Goal: Task Accomplishment & Management: Complete application form

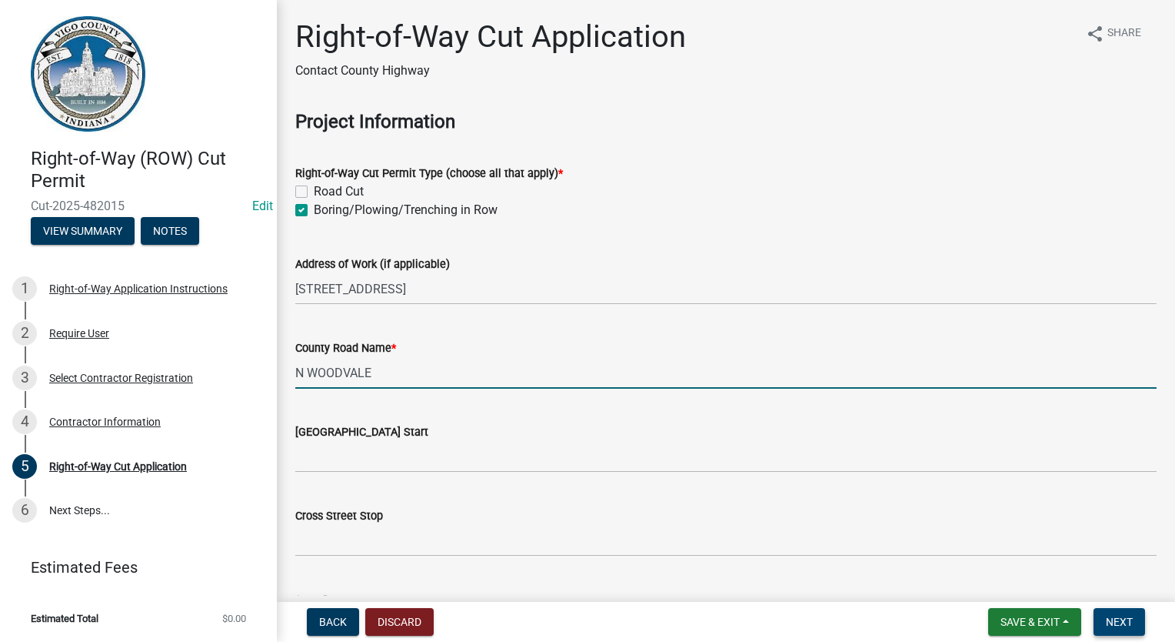
click at [1137, 626] on button "Next" at bounding box center [1120, 622] width 52 height 28
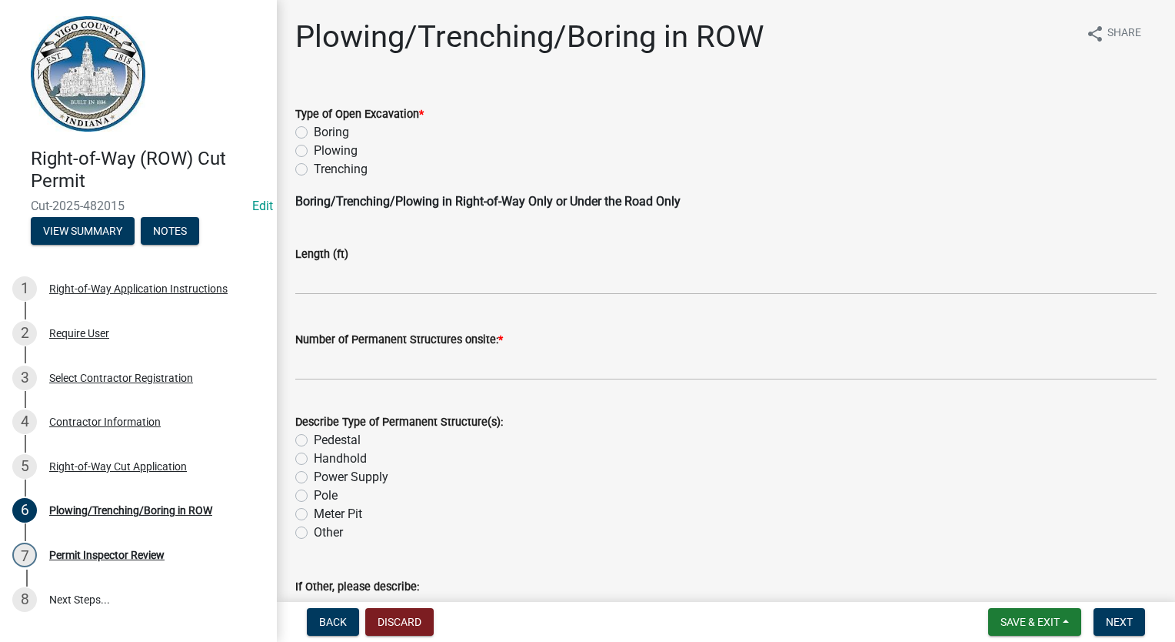
click at [302, 139] on div "Boring" at bounding box center [726, 132] width 862 height 18
click at [314, 132] on label "Boring" at bounding box center [331, 132] width 35 height 18
click at [314, 132] on input "Boring" at bounding box center [319, 128] width 10 height 10
radio input "true"
click at [353, 285] on input "text" at bounding box center [726, 279] width 862 height 32
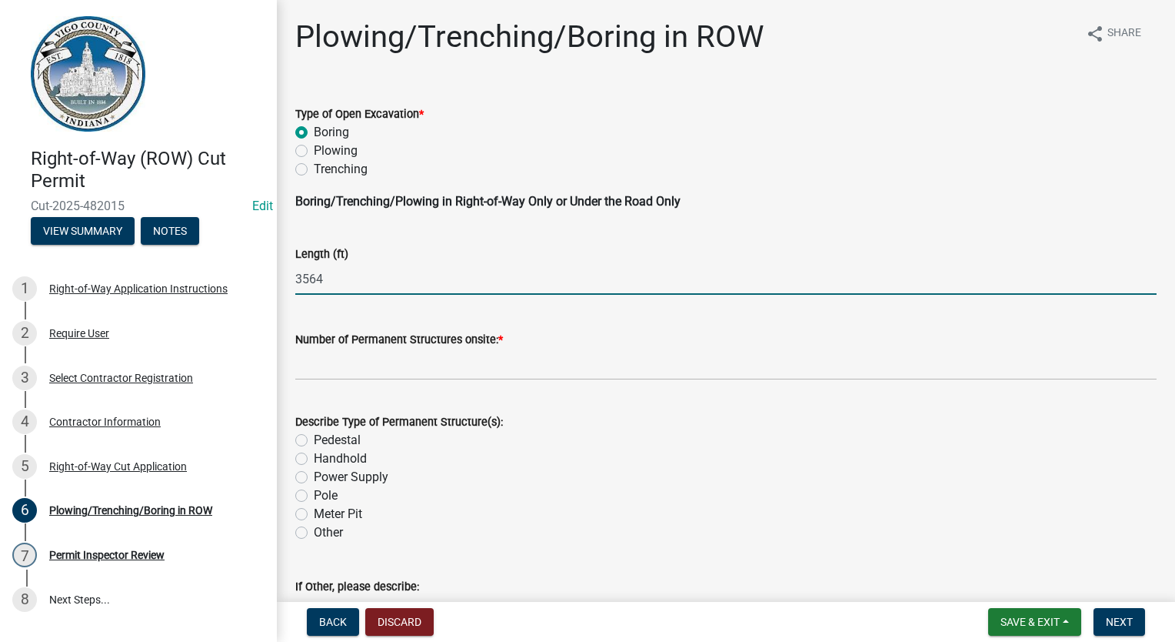
type input "3564"
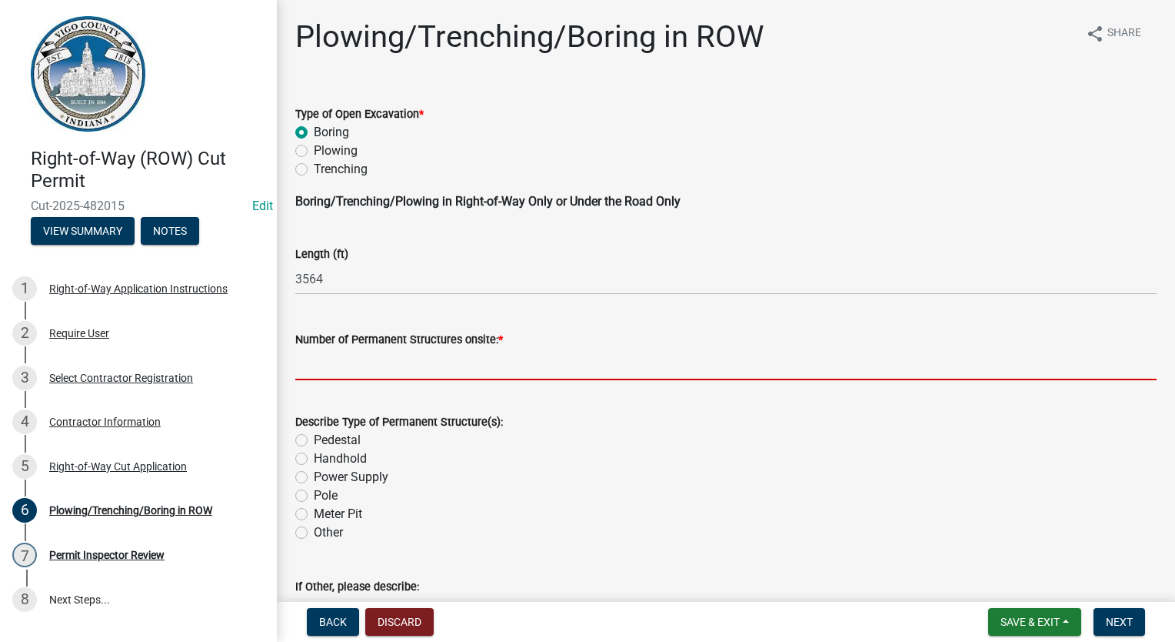
click at [347, 371] on input "text" at bounding box center [726, 364] width 862 height 32
type input "40"
click at [825, 475] on div "Power Supply" at bounding box center [726, 477] width 862 height 18
click at [314, 535] on label "Other" at bounding box center [328, 532] width 29 height 18
click at [314, 533] on input "Other" at bounding box center [319, 528] width 10 height 10
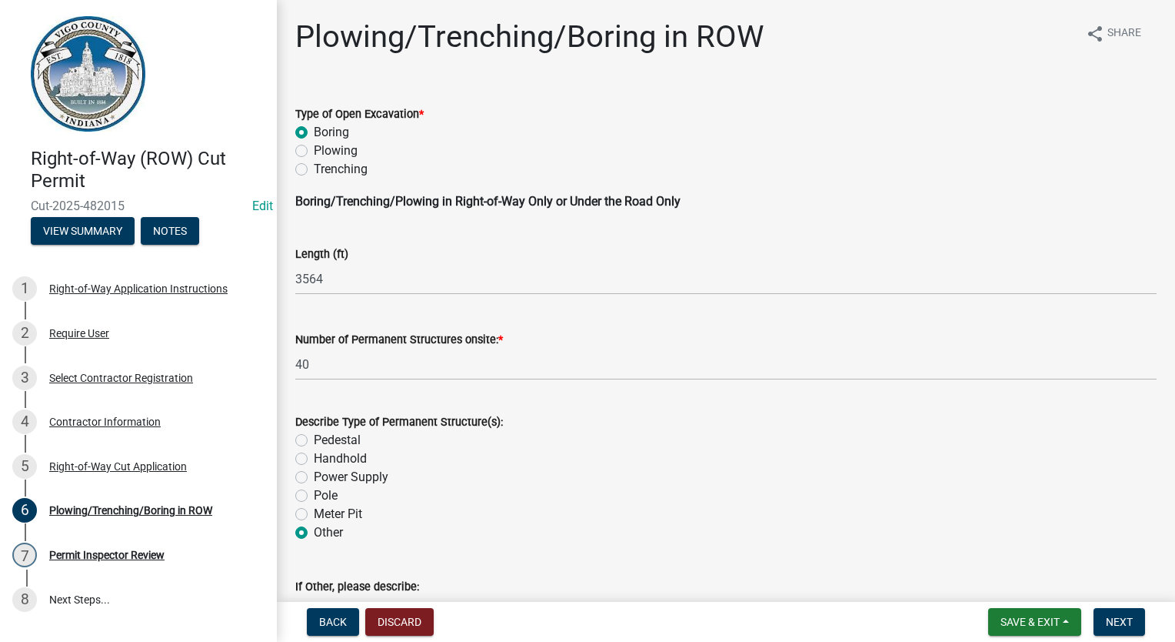
radio input "true"
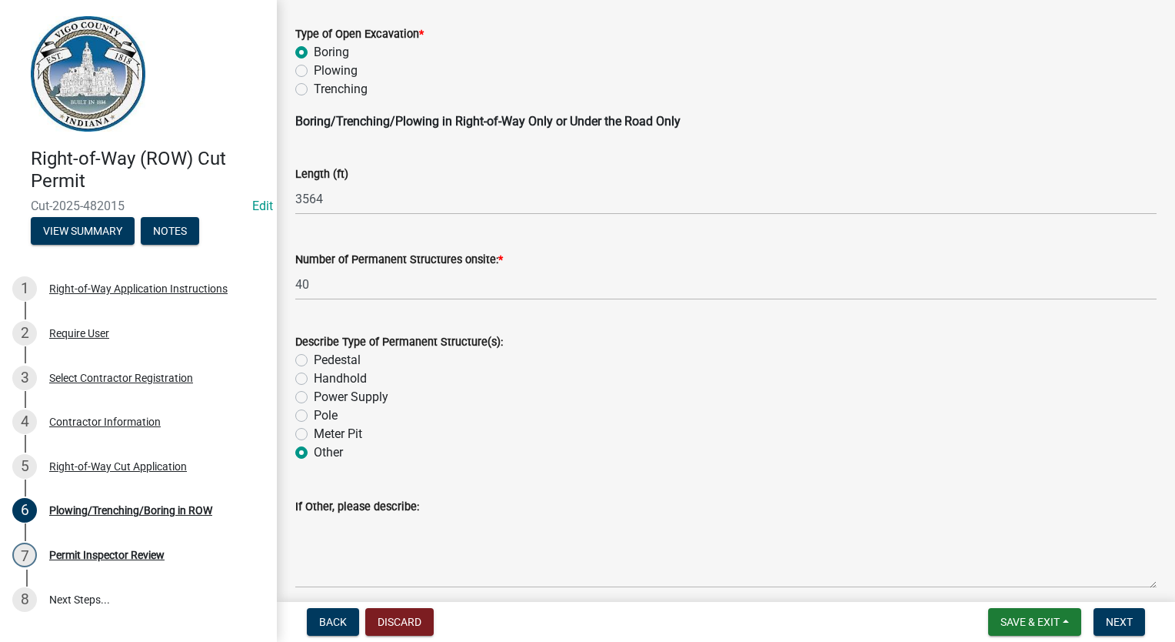
scroll to position [231, 0]
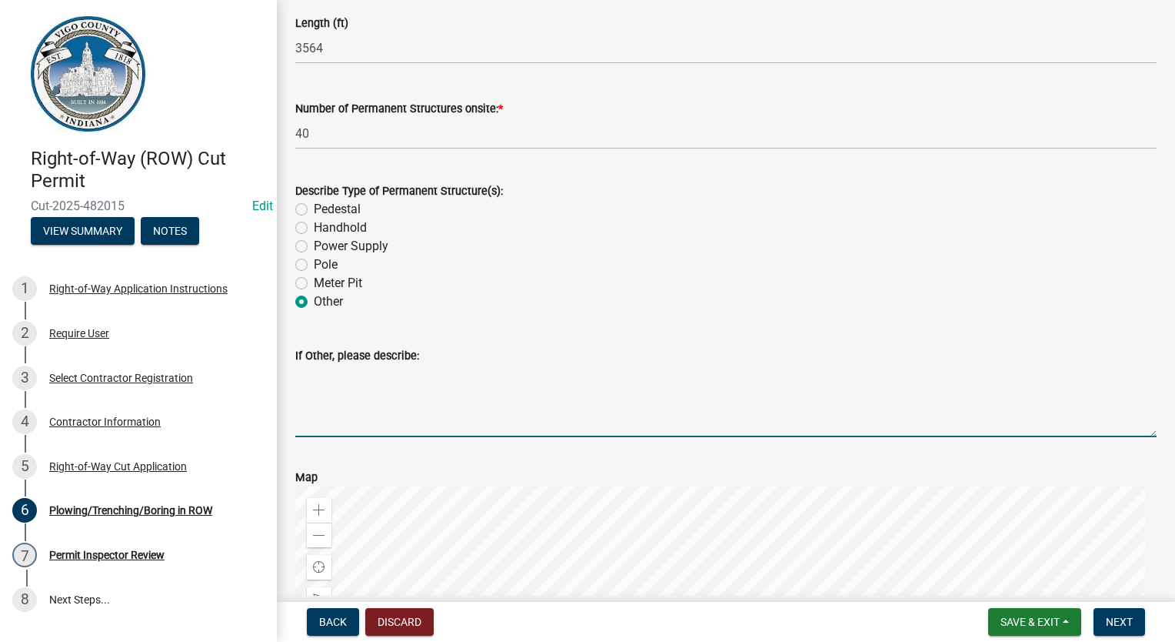
click at [389, 383] on textarea "If Other, please describe:" at bounding box center [726, 401] width 862 height 72
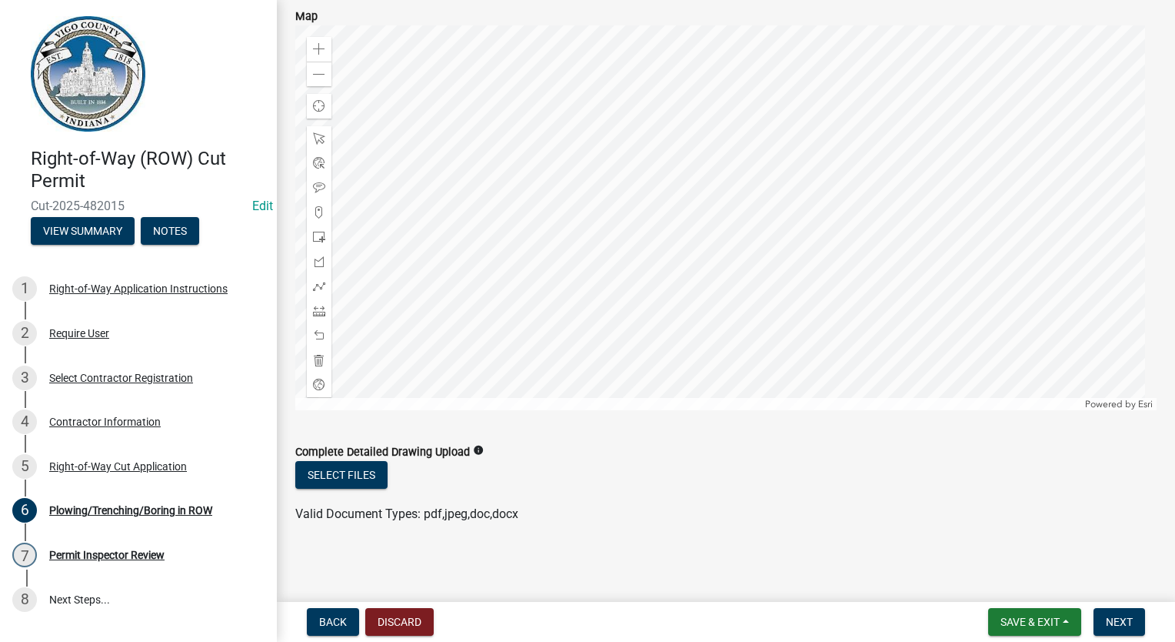
scroll to position [692, 0]
type textarea "10 HH, 7 FP, 23 TP"
click at [1122, 619] on span "Next" at bounding box center [1119, 621] width 27 height 12
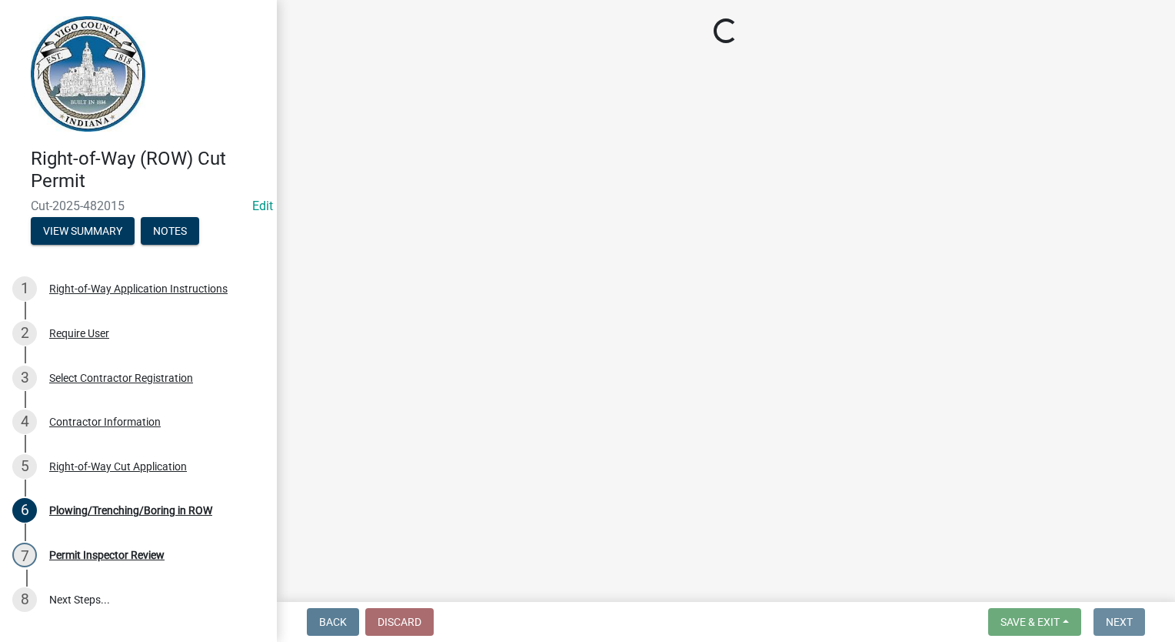
scroll to position [0, 0]
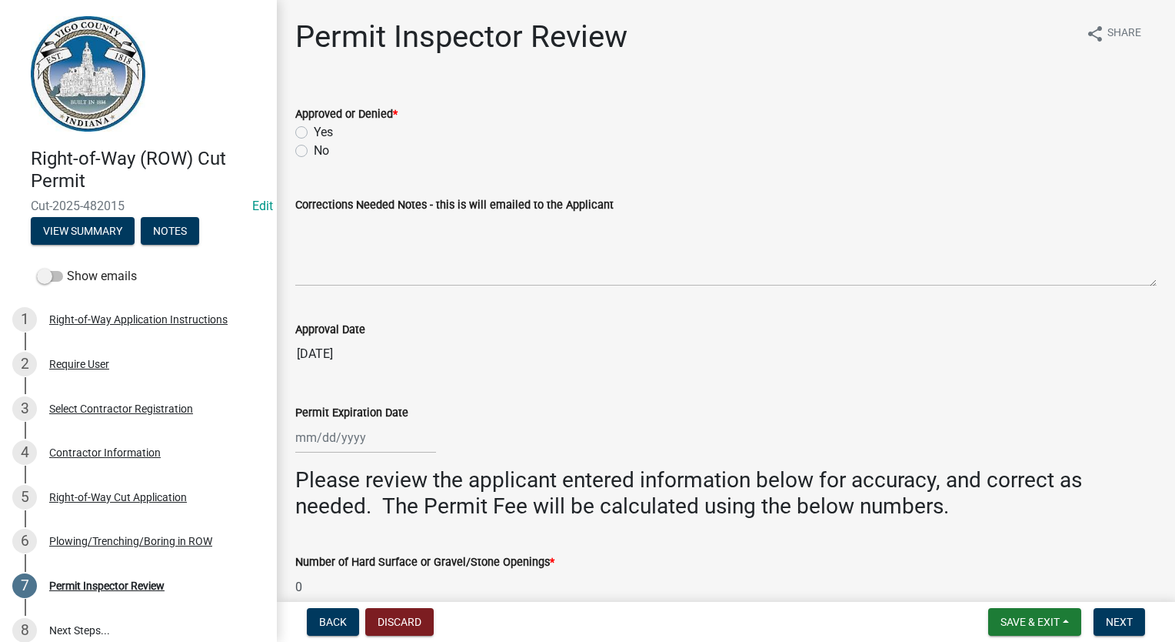
click at [314, 136] on label "Yes" at bounding box center [323, 132] width 19 height 18
click at [314, 133] on input "Yes" at bounding box center [319, 128] width 10 height 10
radio input "true"
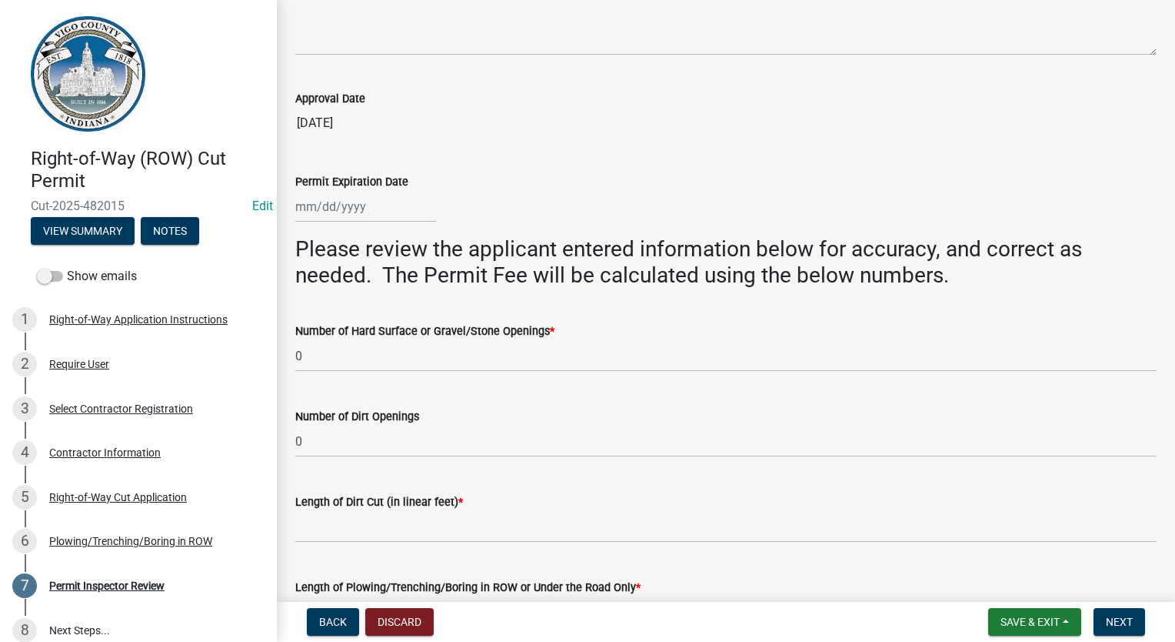
scroll to position [385, 0]
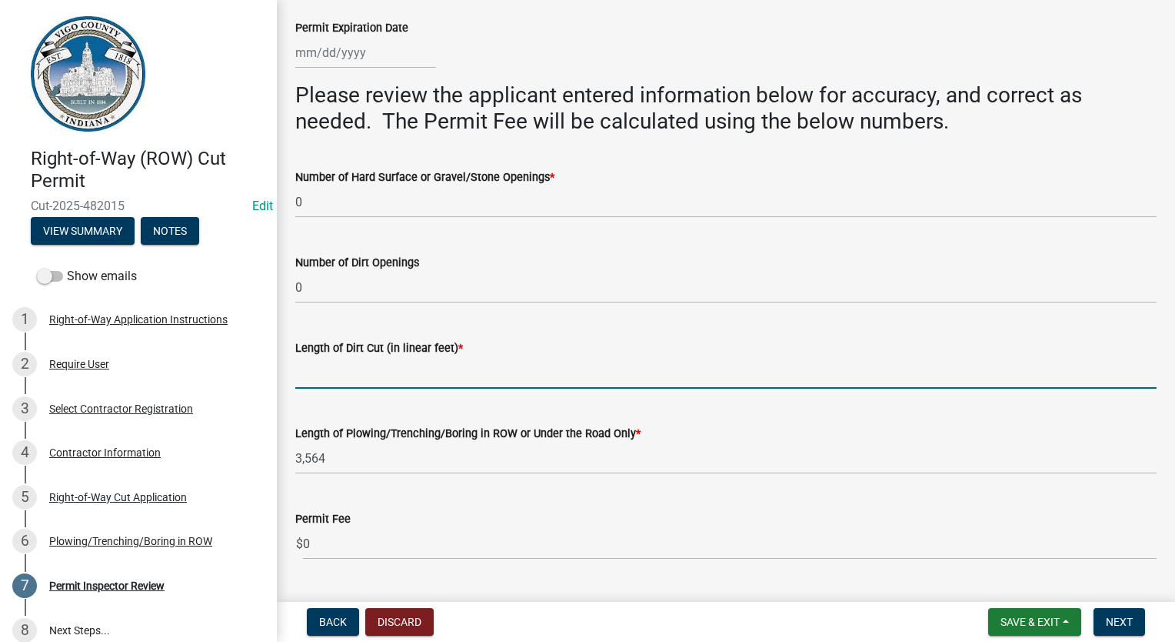
click at [358, 375] on input "Length of Dirt Cut (in linear feet) *" at bounding box center [726, 373] width 862 height 32
type input "0"
select select "9"
select select "2025"
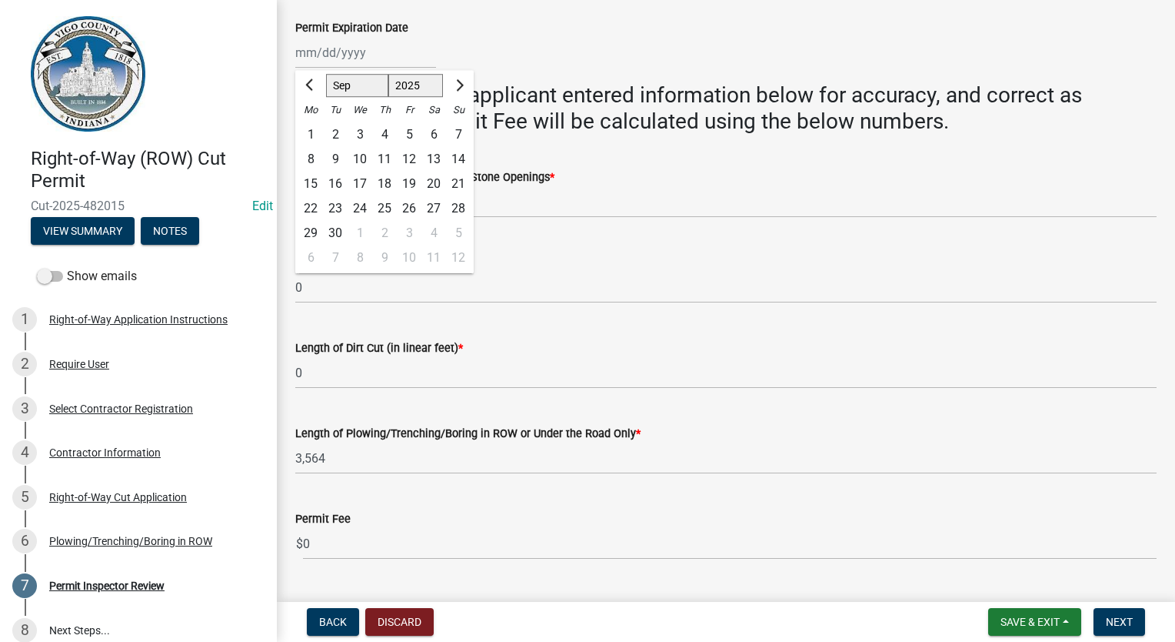
click at [603, 348] on div "Length of Dirt Cut (in linear feet) *" at bounding box center [726, 347] width 862 height 18
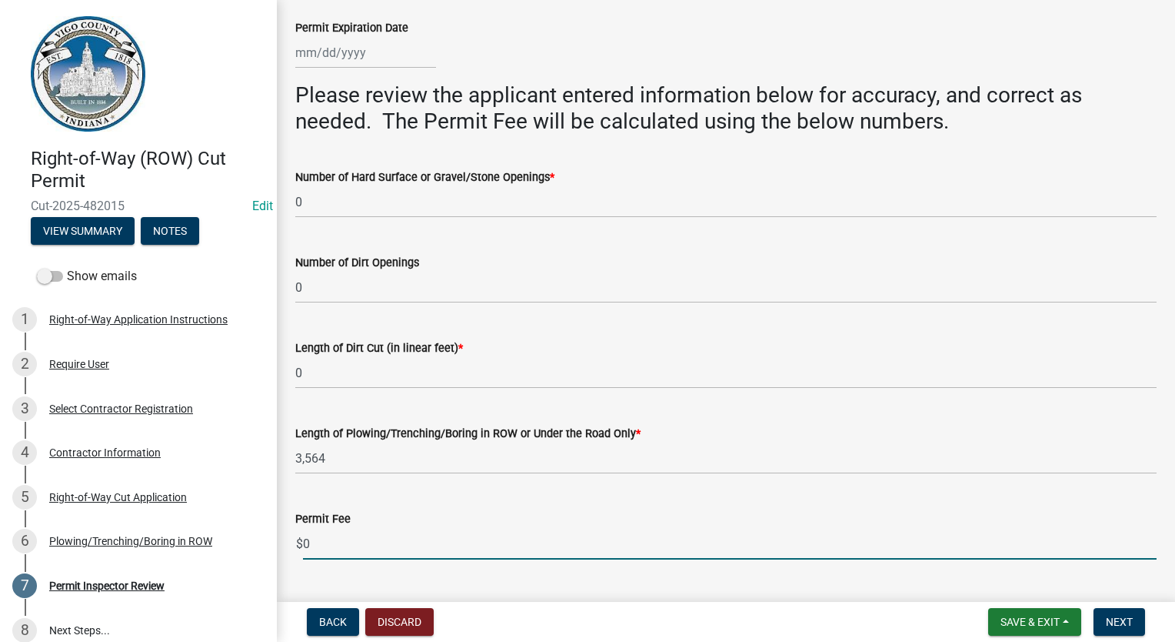
click at [322, 542] on input "0" at bounding box center [730, 544] width 854 height 32
type input "1131"
click at [555, 278] on input "0" at bounding box center [726, 288] width 862 height 32
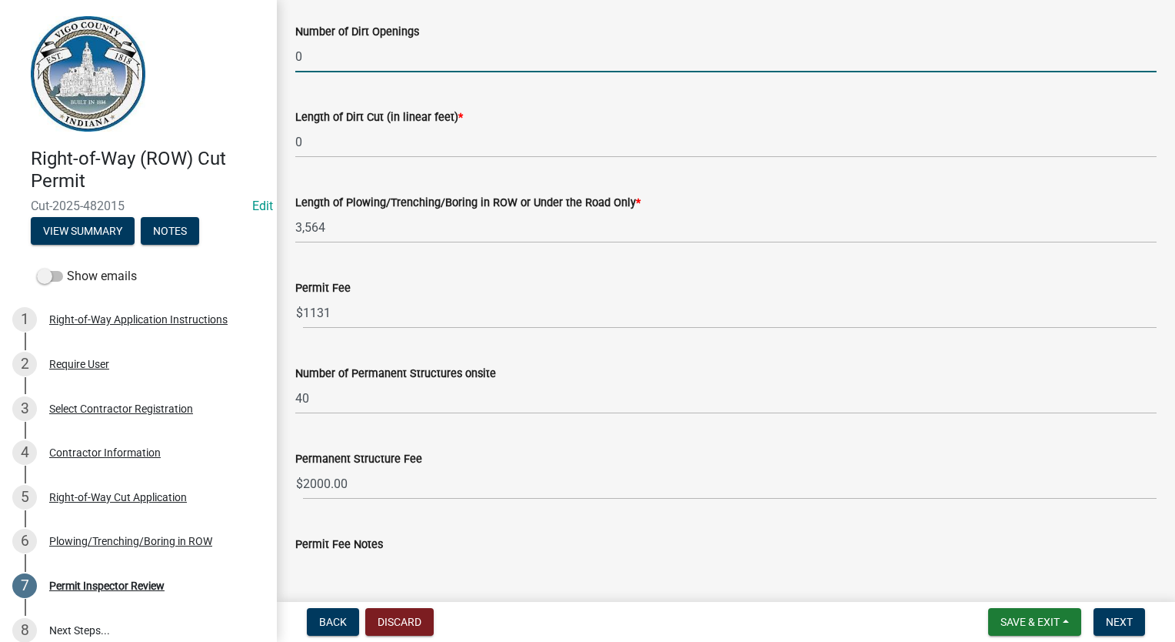
scroll to position [692, 0]
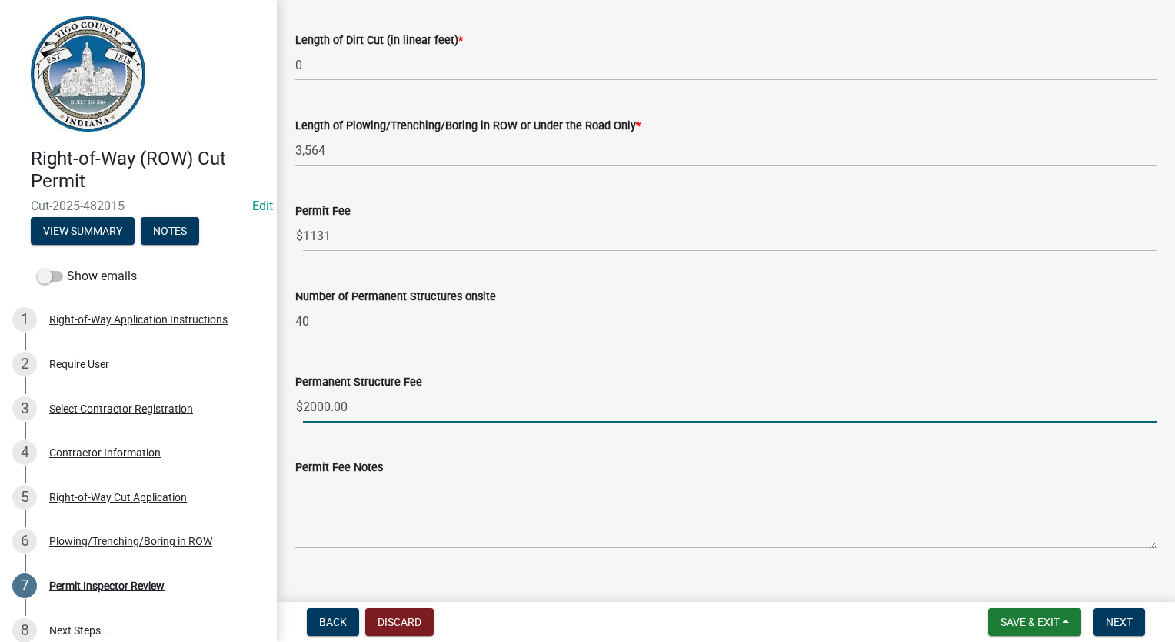
drag, startPoint x: 313, startPoint y: 387, endPoint x: 285, endPoint y: 386, distance: 28.5
click at [285, 386] on div "Permanent Structure Fee $ 2000.00" at bounding box center [726, 387] width 885 height 72
type input "1200"
click at [1123, 613] on button "Next" at bounding box center [1120, 622] width 52 height 28
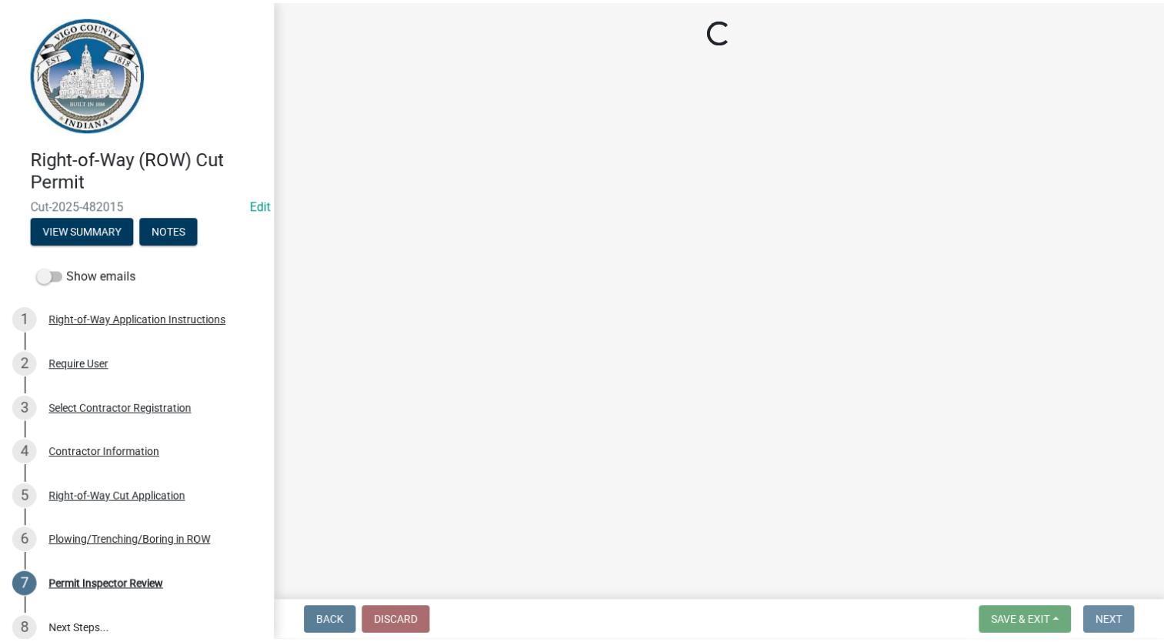
scroll to position [0, 0]
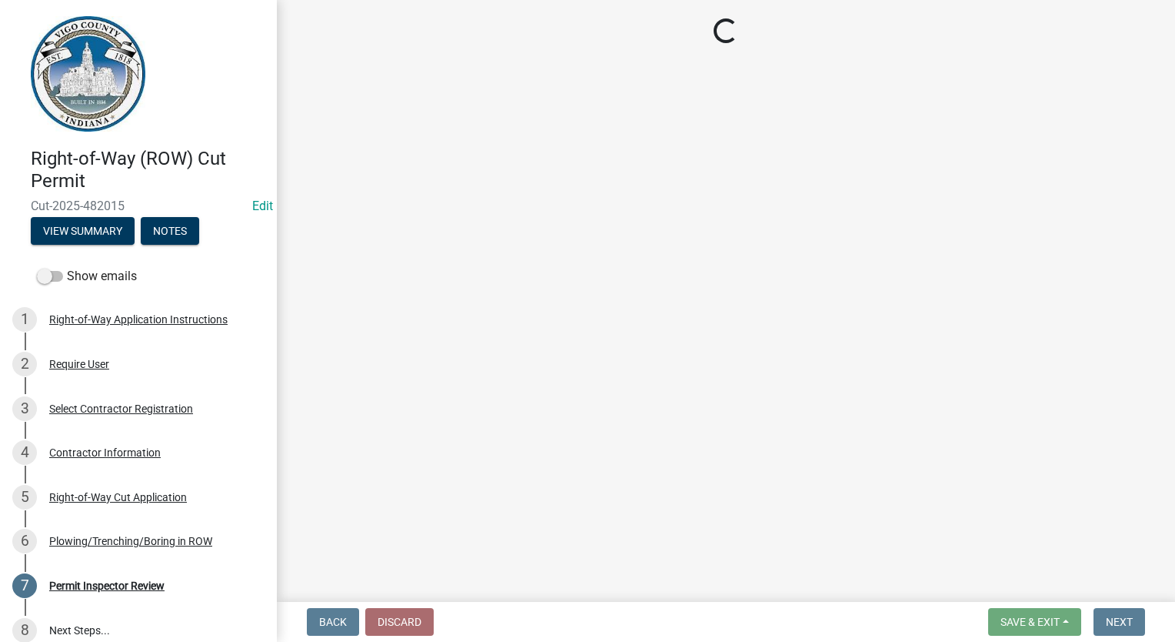
select select "3: 3"
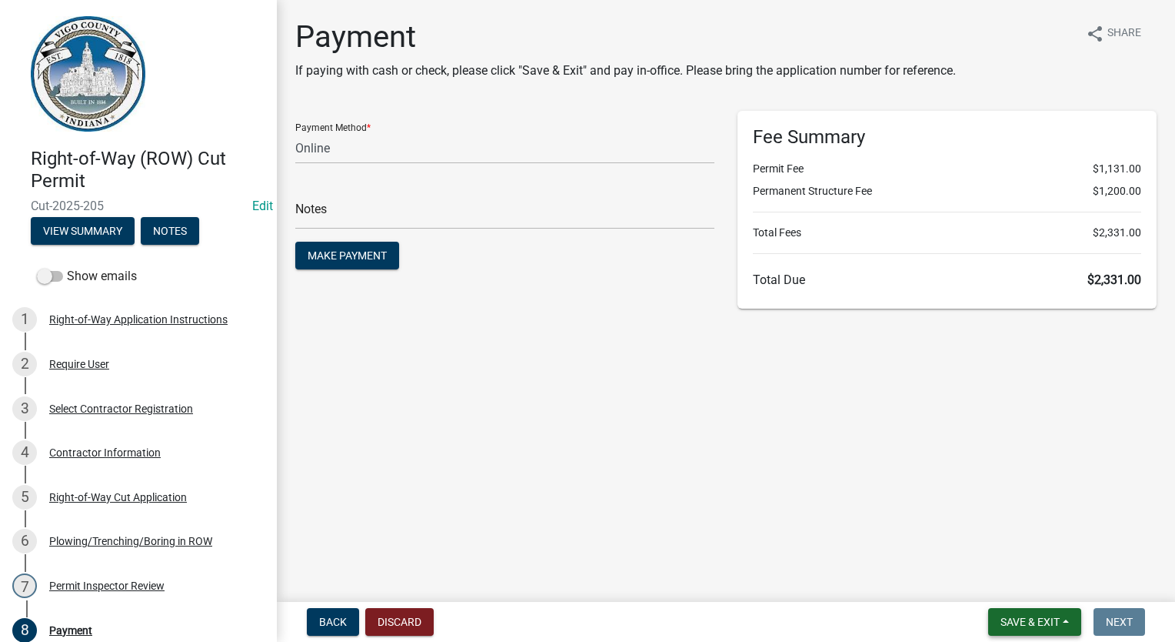
click at [1015, 618] on span "Save & Exit" at bounding box center [1030, 621] width 59 height 12
click at [1009, 585] on button "Save & Exit" at bounding box center [1020, 581] width 123 height 37
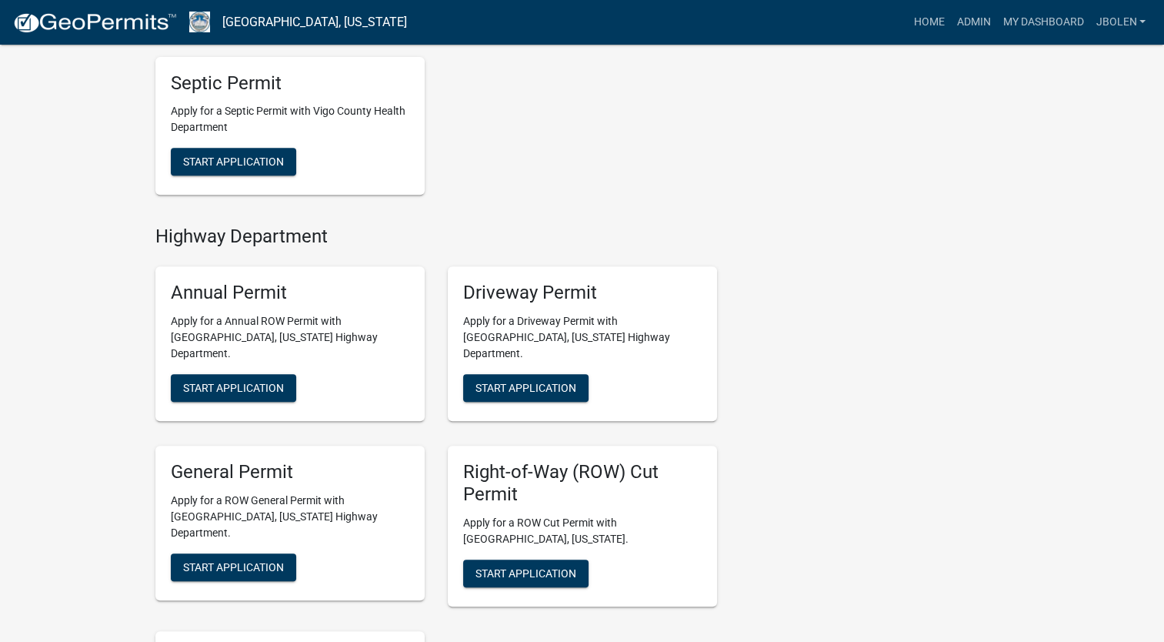
scroll to position [692, 0]
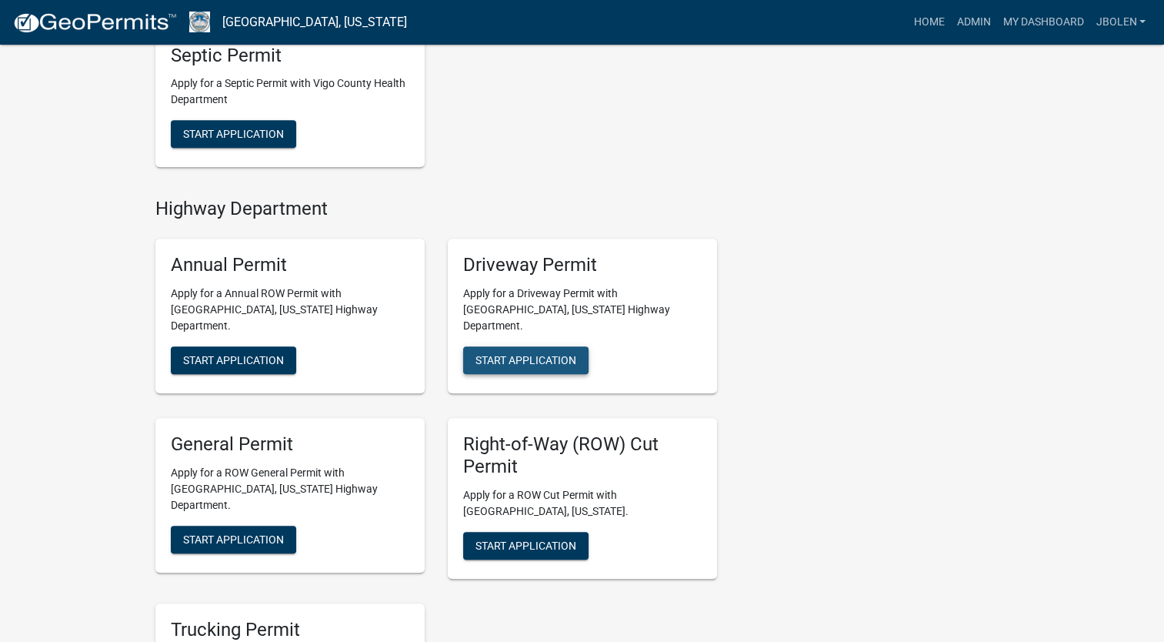
click at [526, 354] on span "Start Application" at bounding box center [525, 360] width 101 height 12
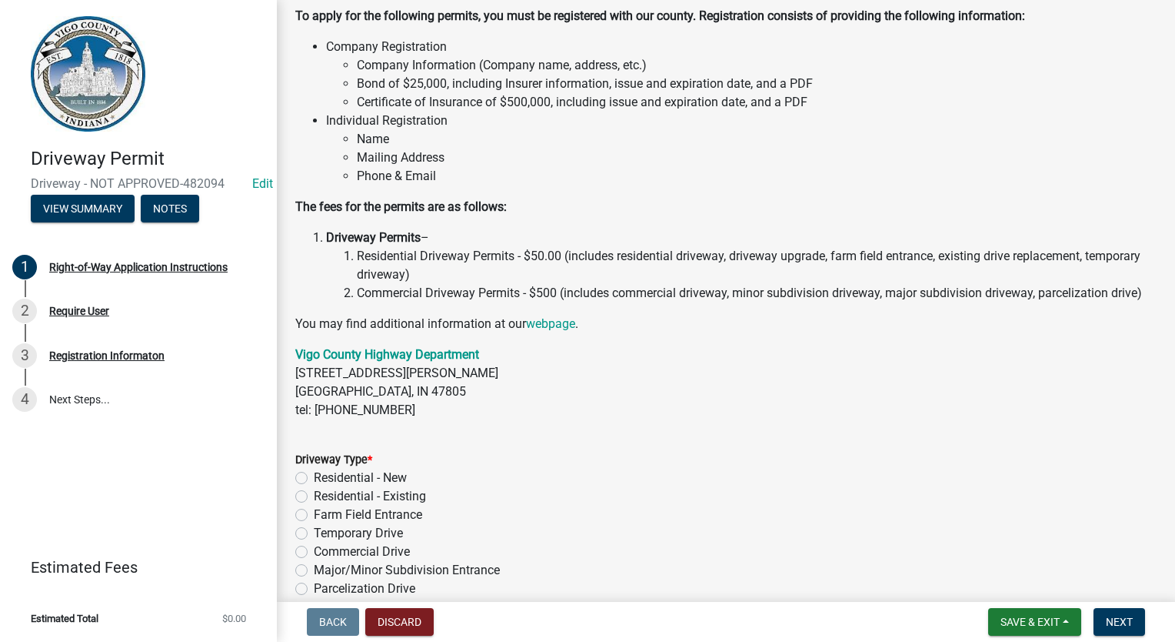
scroll to position [202, 0]
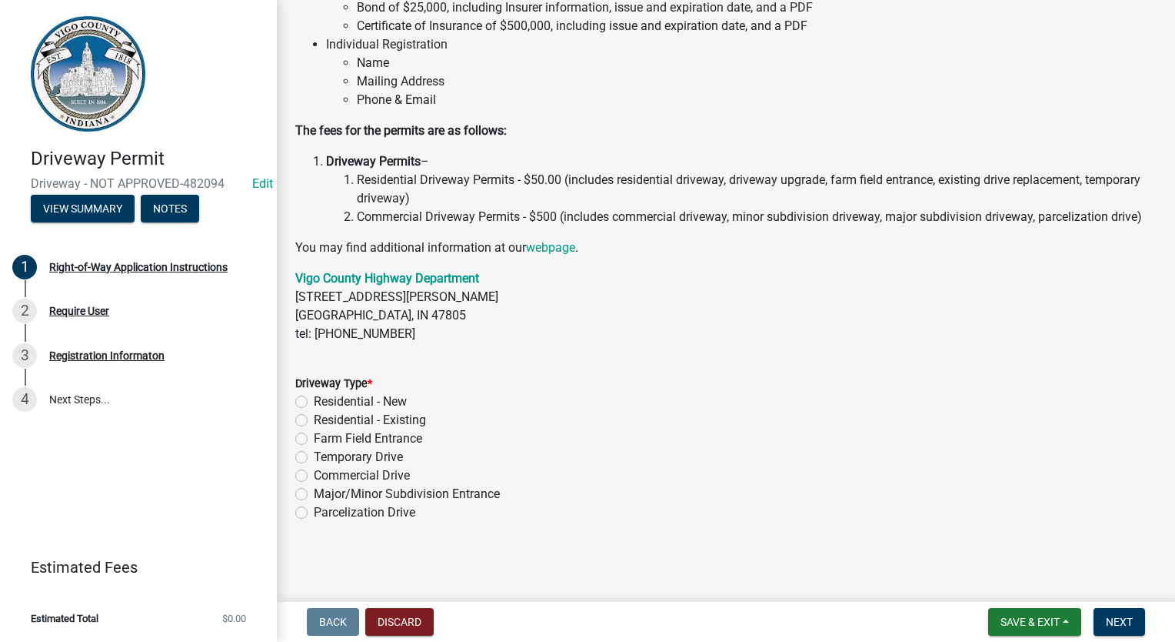
click at [314, 482] on label "Commercial Drive" at bounding box center [362, 475] width 96 height 18
click at [314, 476] on input "Commercial Drive" at bounding box center [319, 471] width 10 height 10
radio input "true"
click at [1124, 625] on span "Next" at bounding box center [1119, 621] width 27 height 12
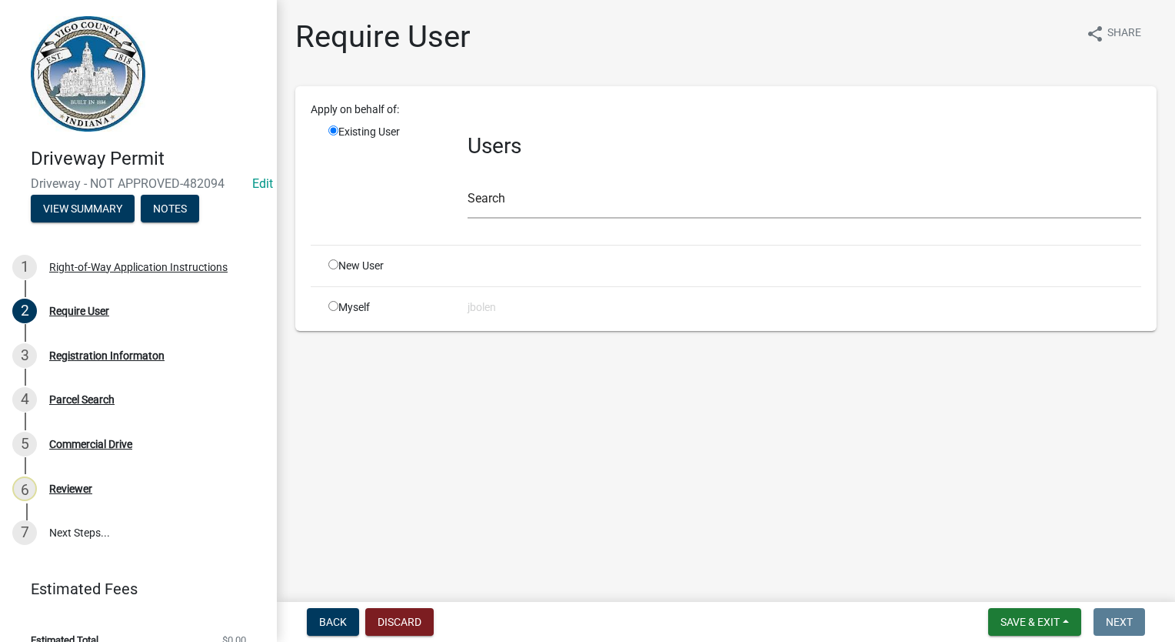
click at [337, 308] on input "radio" at bounding box center [333, 306] width 10 height 10
radio input "true"
radio input "false"
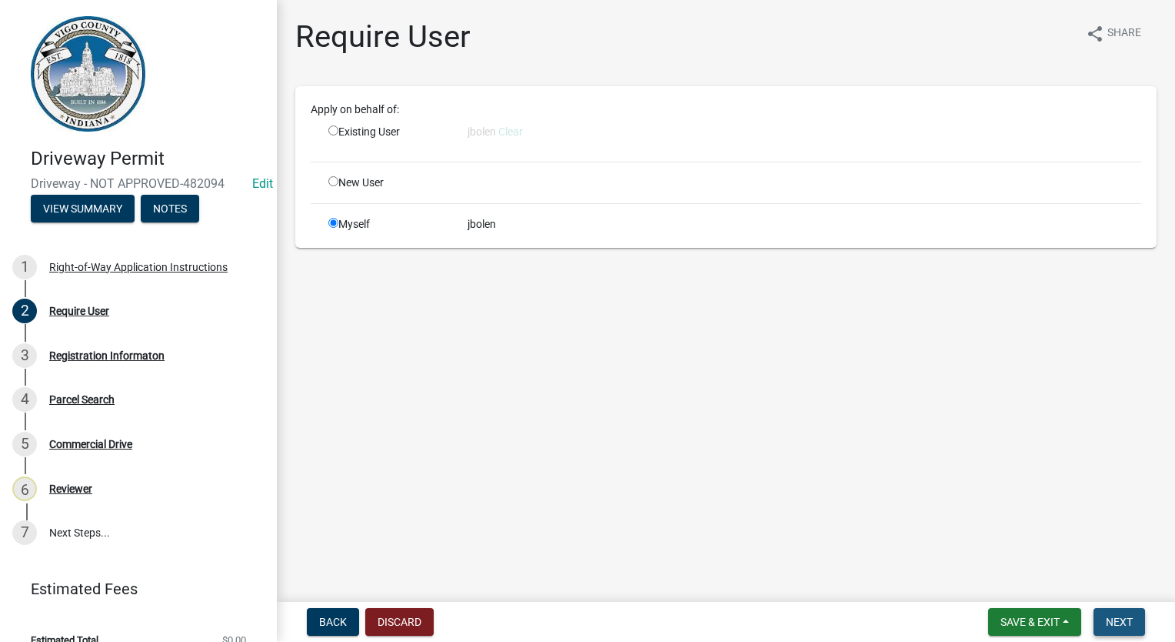
click at [1122, 622] on span "Next" at bounding box center [1119, 621] width 27 height 12
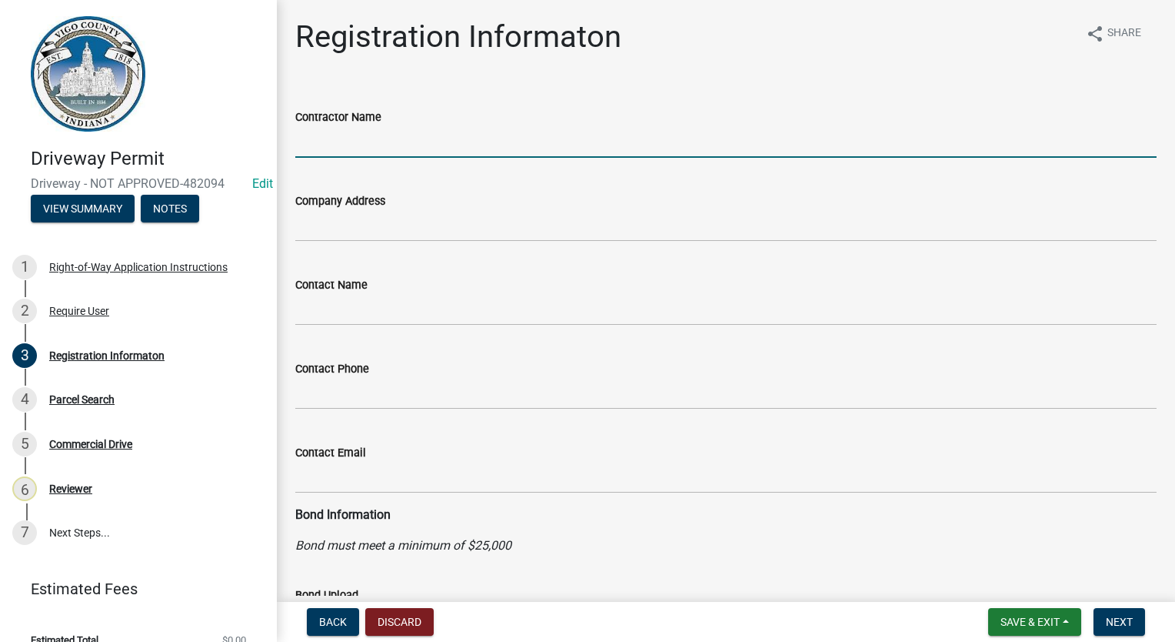
click at [372, 148] on input "Contractor Name" at bounding box center [726, 142] width 862 height 32
type input "r"
type input "F"
type input "[PERSON_NAME]"
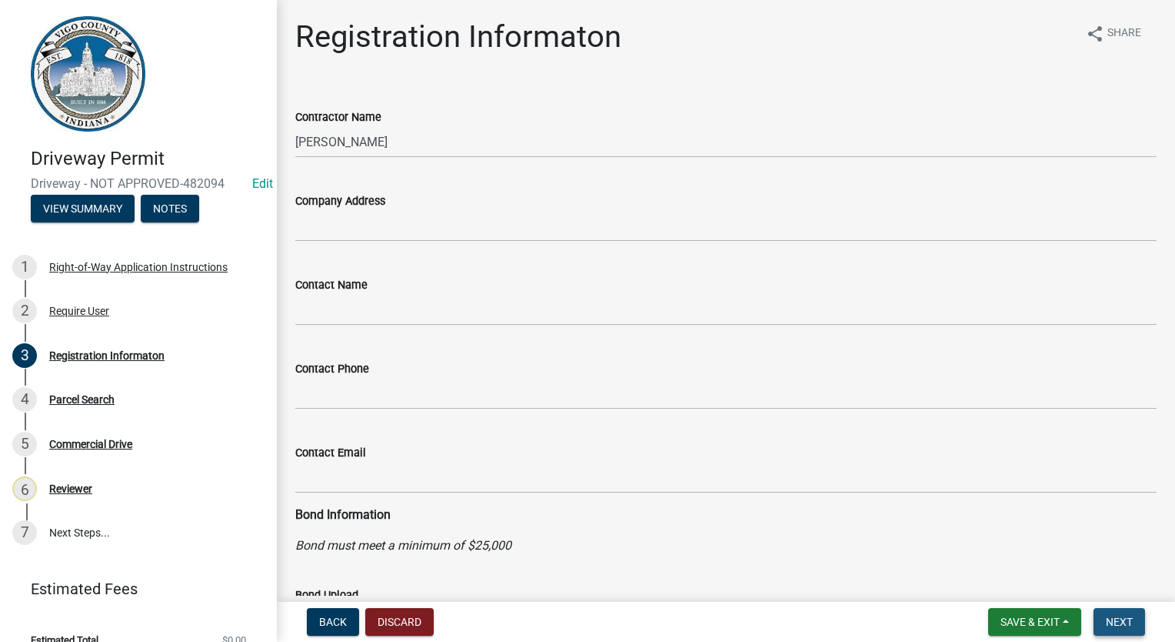
click at [1115, 619] on span "Next" at bounding box center [1119, 621] width 27 height 12
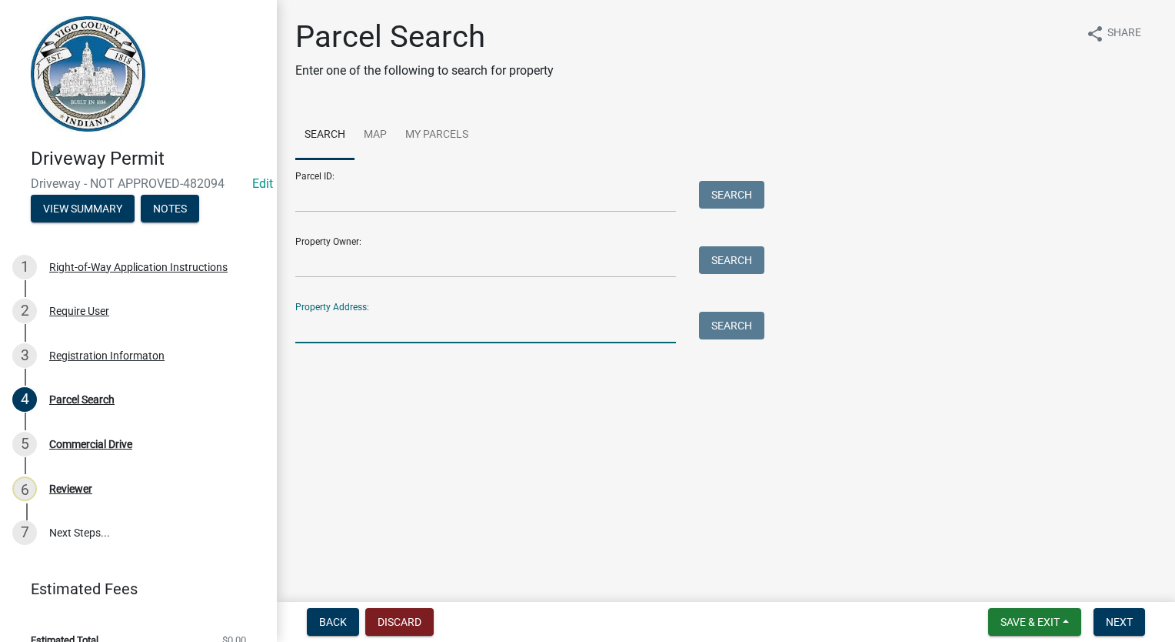
click at [339, 338] on input "Property Address:" at bounding box center [485, 328] width 381 height 32
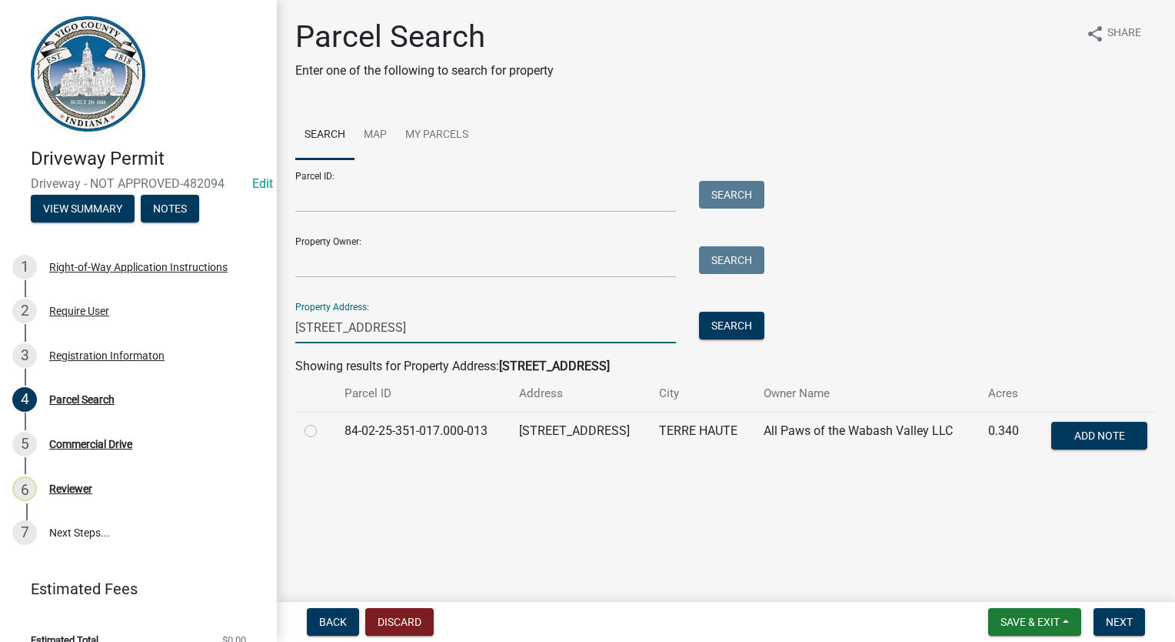
type input "[STREET_ADDRESS]"
click at [323, 422] on label at bounding box center [323, 422] width 0 height 0
click at [323, 432] on input "radio" at bounding box center [328, 427] width 10 height 10
radio input "true"
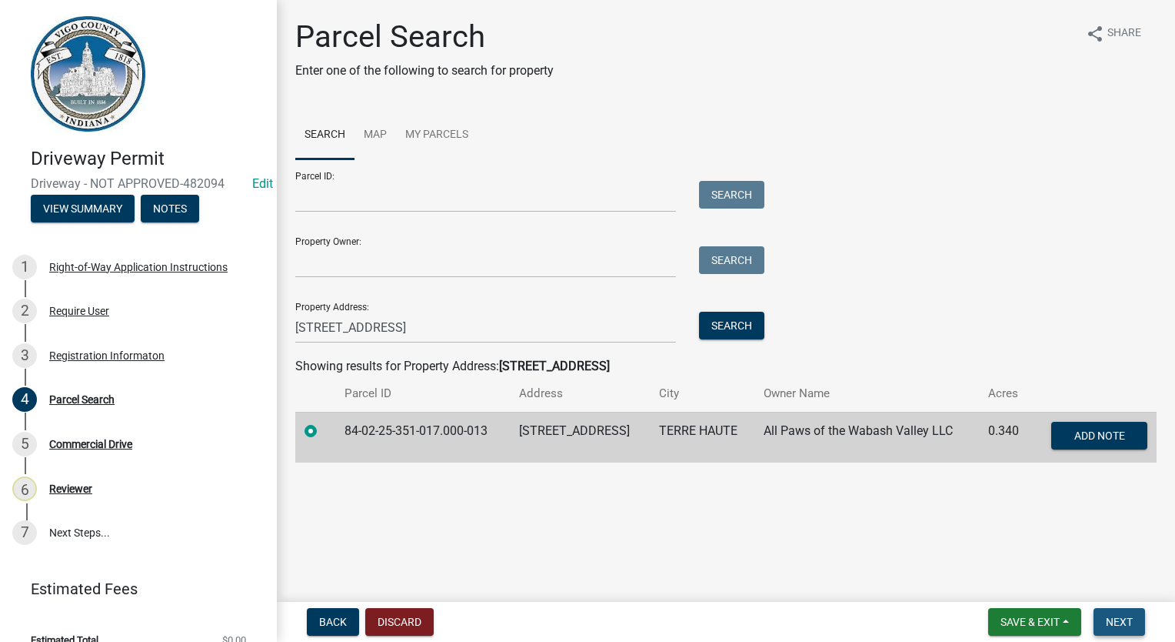
click at [1114, 627] on button "Next" at bounding box center [1120, 622] width 52 height 28
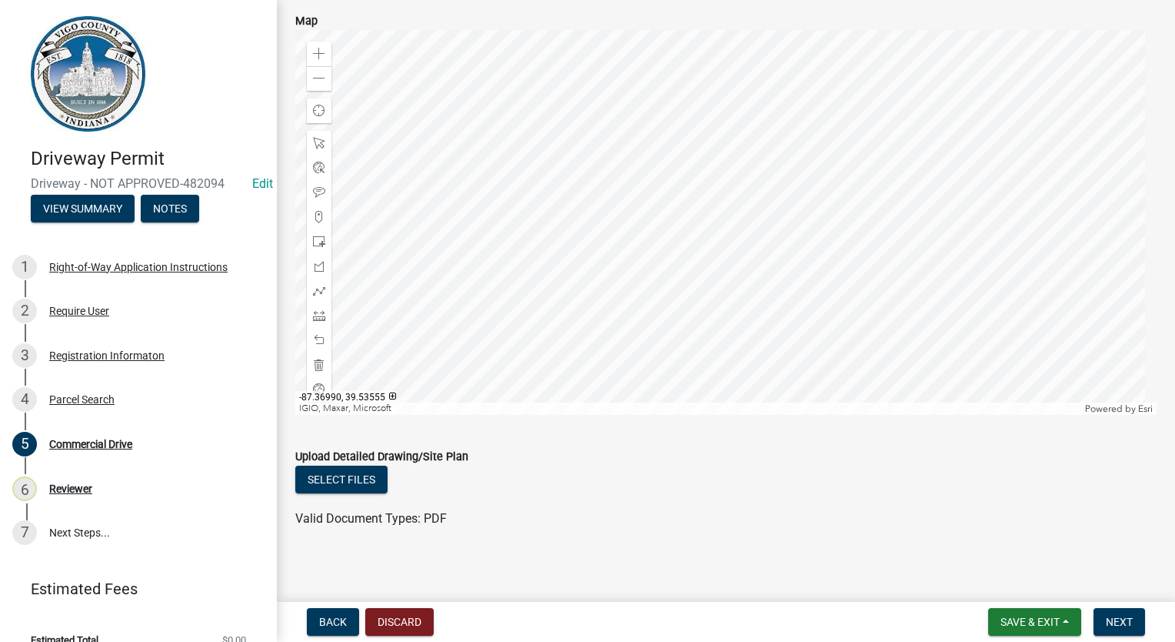
scroll to position [969, 0]
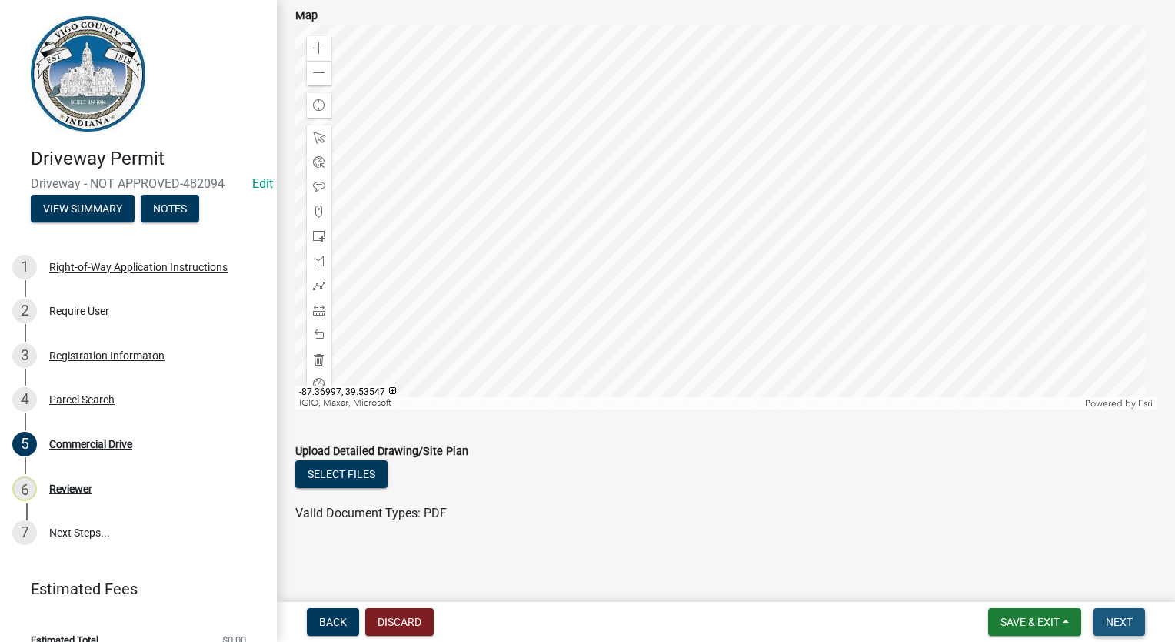
click at [1117, 617] on span "Next" at bounding box center [1119, 621] width 27 height 12
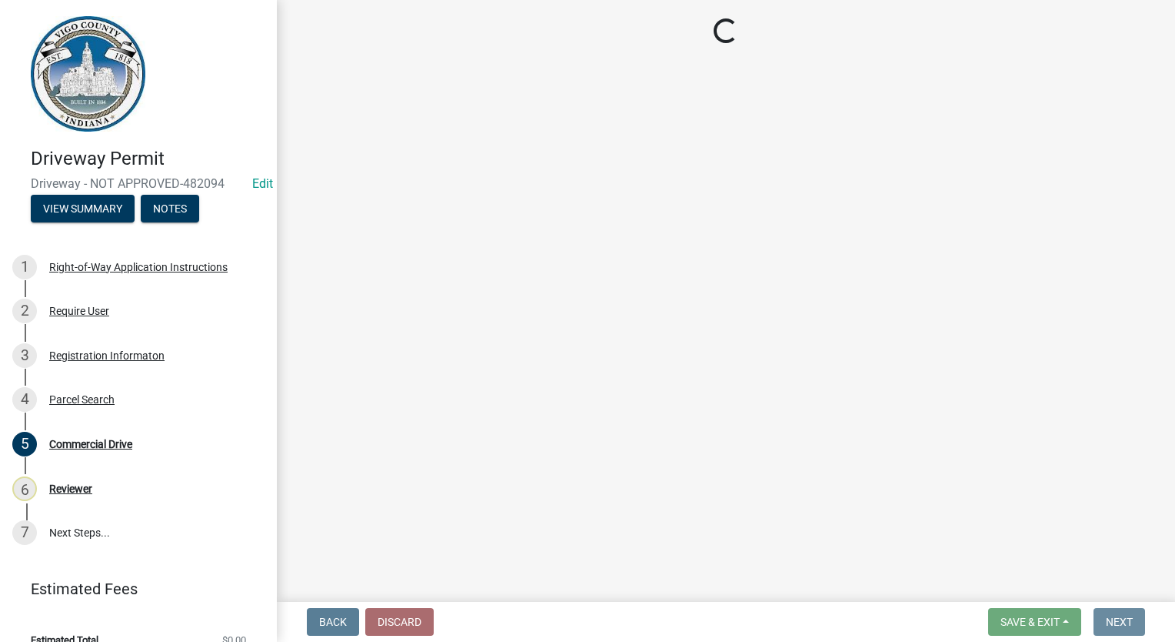
scroll to position [0, 0]
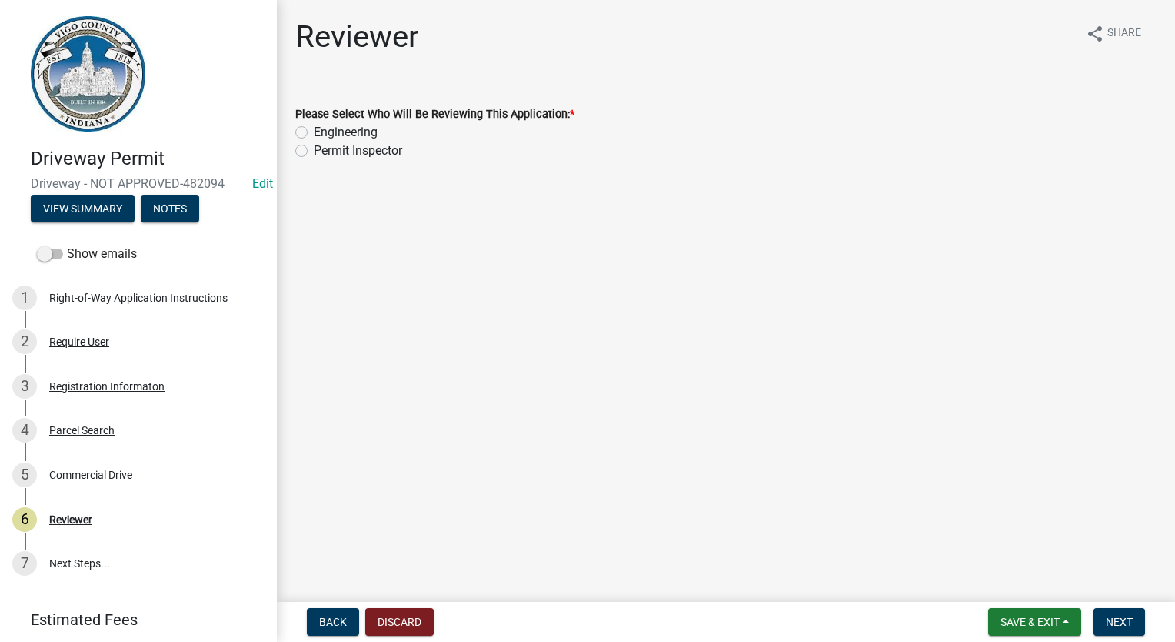
click at [314, 128] on label "Engineering" at bounding box center [346, 132] width 64 height 18
click at [314, 128] on input "Engineering" at bounding box center [319, 128] width 10 height 10
radio input "true"
click at [1115, 615] on span "Next" at bounding box center [1119, 621] width 27 height 12
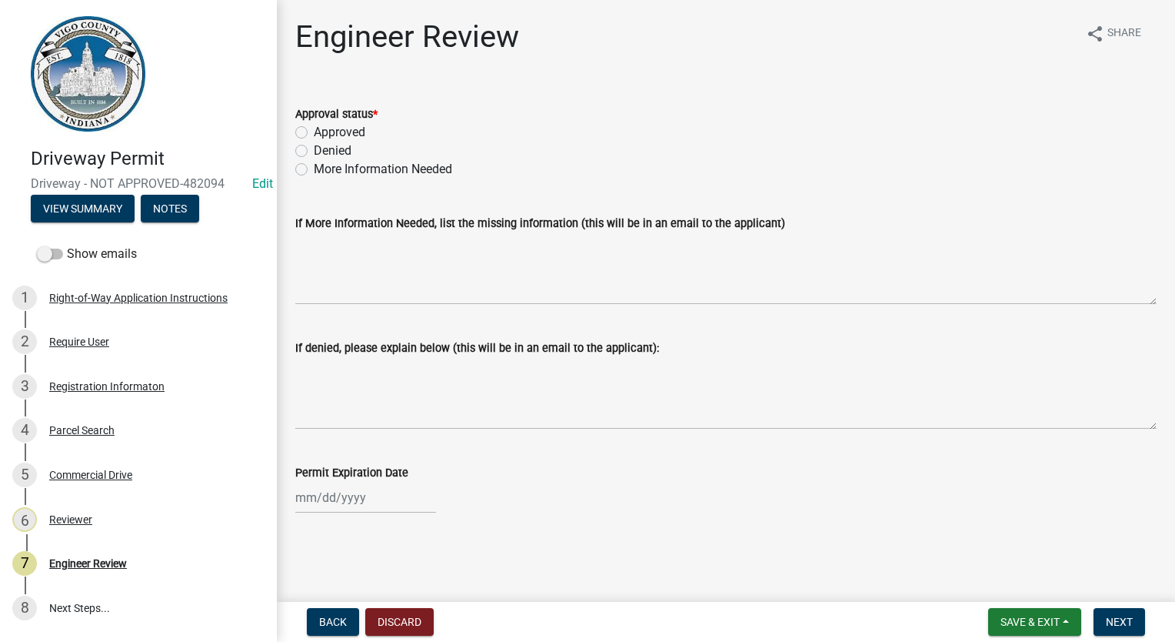
click at [308, 131] on div "Approved" at bounding box center [726, 132] width 862 height 18
click at [314, 136] on label "Approved" at bounding box center [340, 132] width 52 height 18
click at [314, 133] on input "Approved" at bounding box center [319, 128] width 10 height 10
radio input "true"
click at [1111, 618] on span "Next" at bounding box center [1119, 621] width 27 height 12
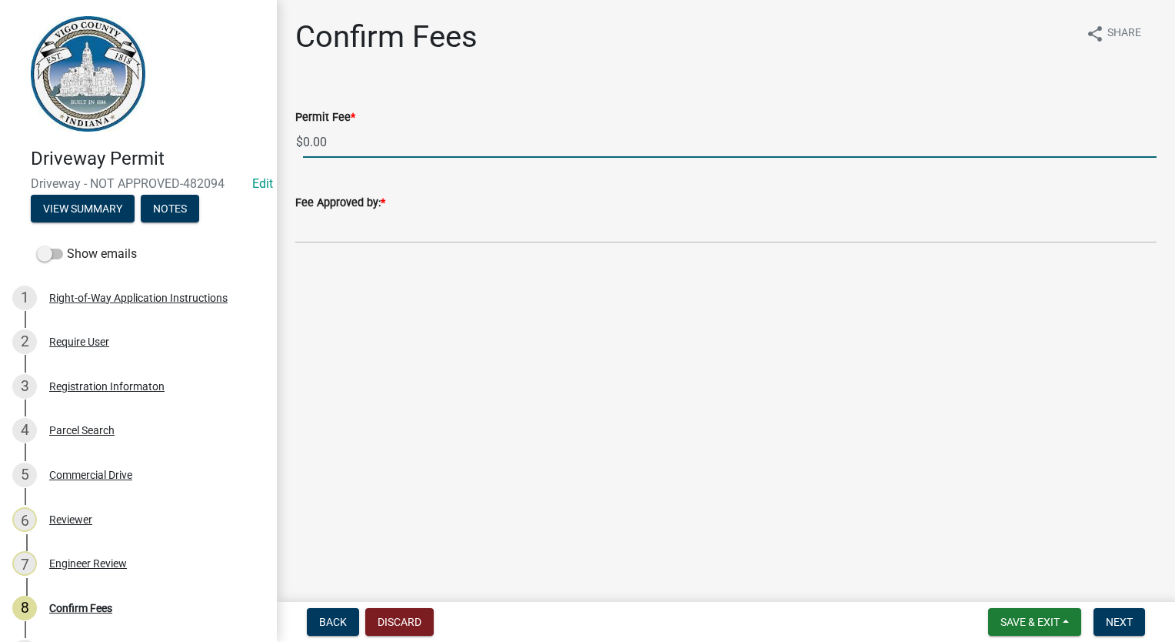
drag, startPoint x: 340, startPoint y: 147, endPoint x: 277, endPoint y: 147, distance: 63.1
click at [277, 147] on div "Confirm Fees share Share Permit Fee * $ 0.00 Fee Approved by: *" at bounding box center [726, 143] width 899 height 251
click at [392, 240] on input "Fee Approved by: *" at bounding box center [726, 228] width 862 height 32
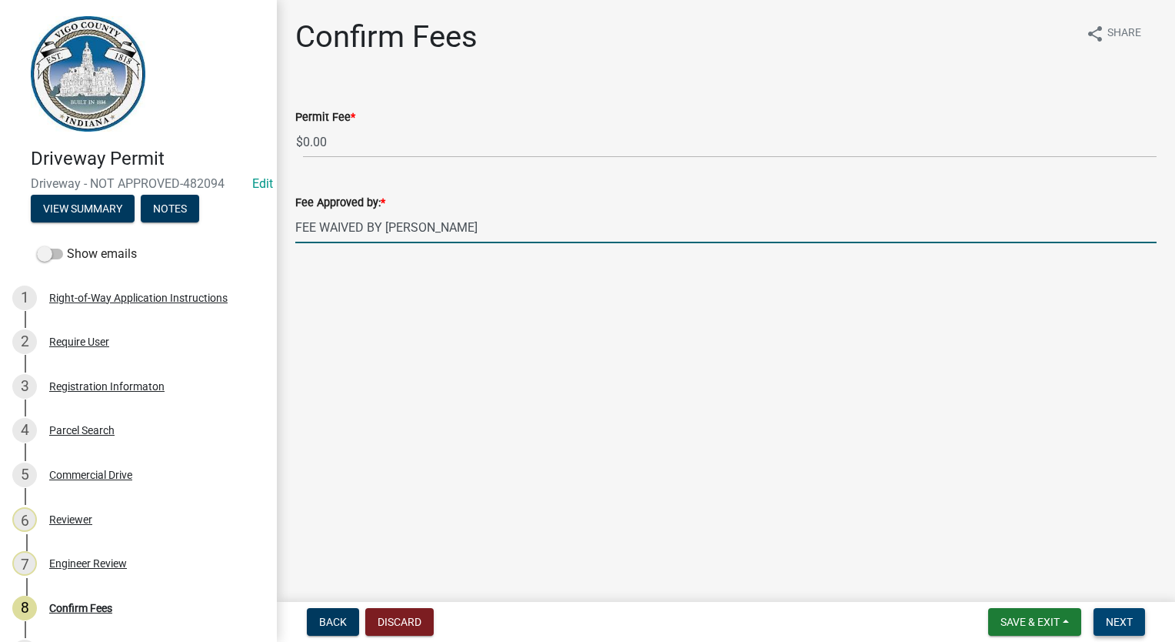
type input "FEE WAIVED BY [PERSON_NAME]"
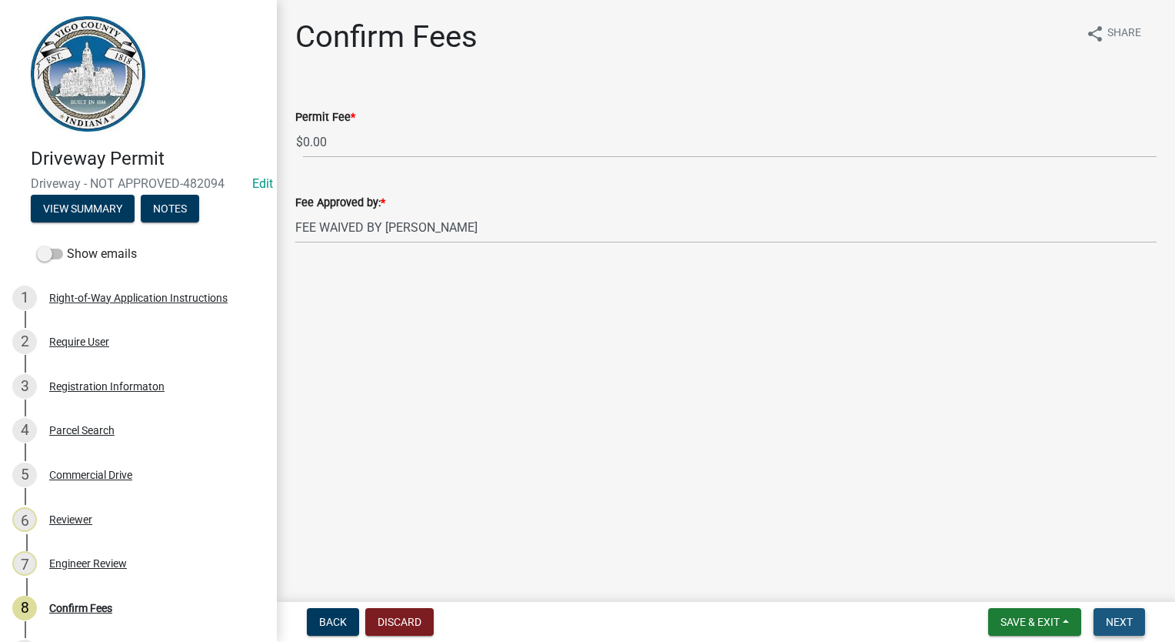
click at [1110, 625] on span "Next" at bounding box center [1119, 621] width 27 height 12
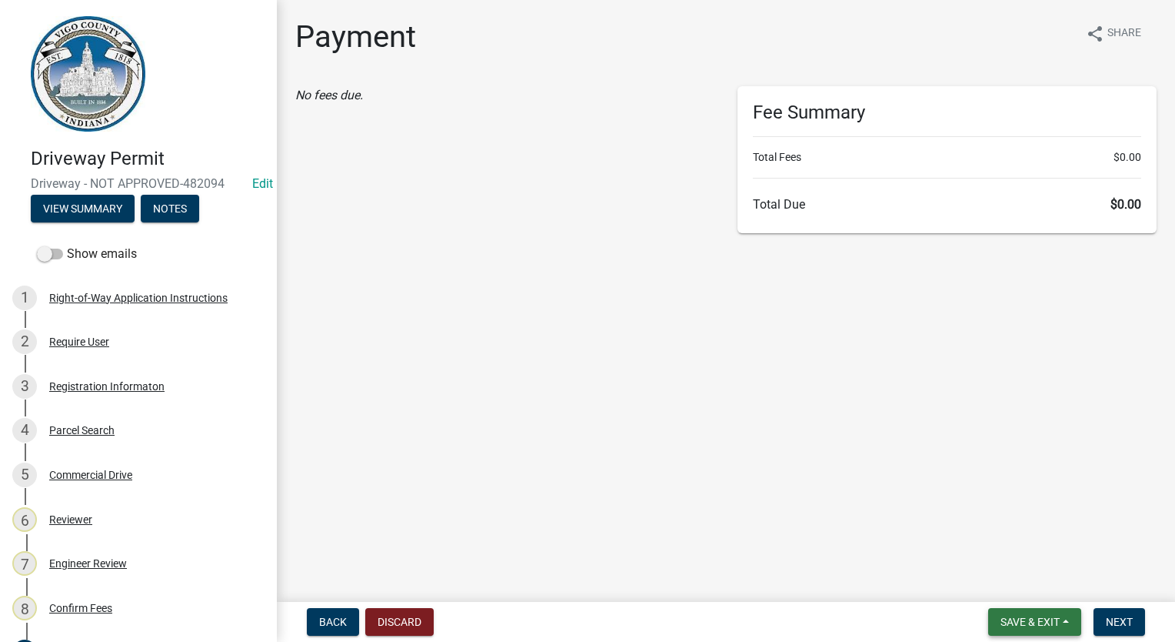
click at [995, 620] on button "Save & Exit" at bounding box center [1035, 622] width 93 height 28
click at [991, 595] on button "Save & Exit" at bounding box center [1020, 581] width 123 height 37
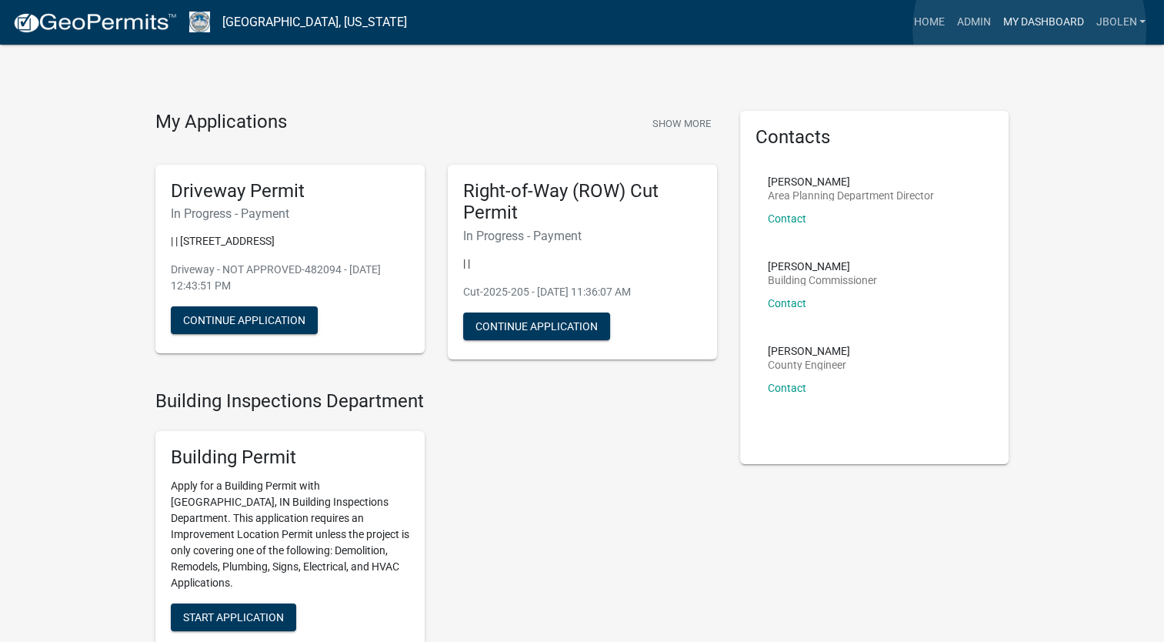
click at [1029, 29] on link "My Dashboard" at bounding box center [1042, 22] width 93 height 29
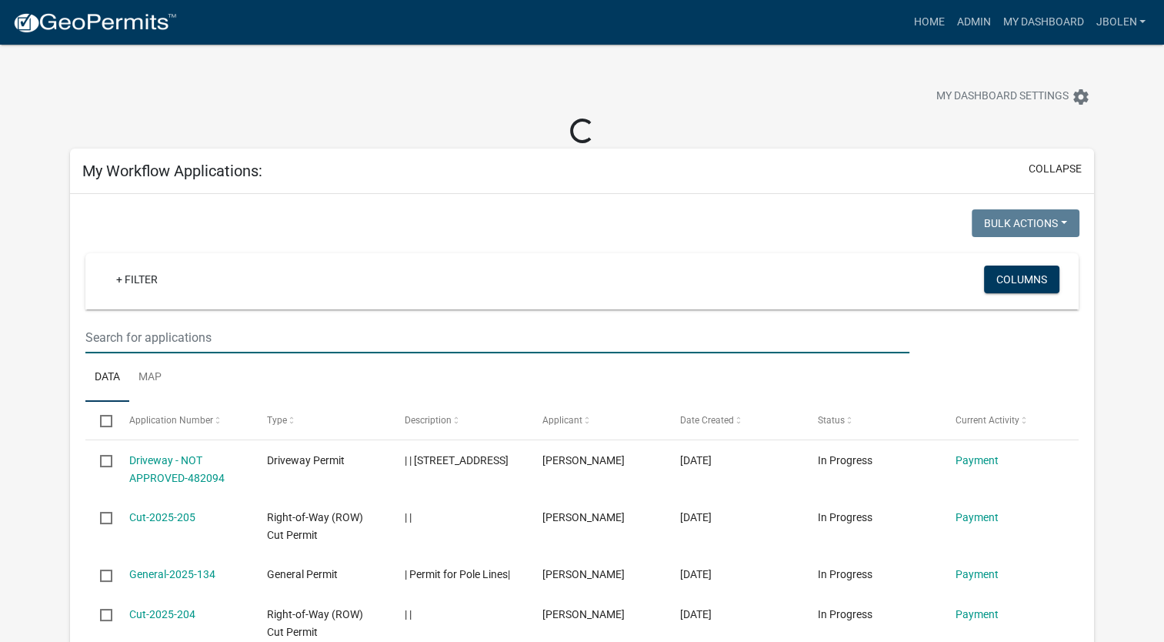
click at [151, 325] on input "text" at bounding box center [497, 338] width 824 height 32
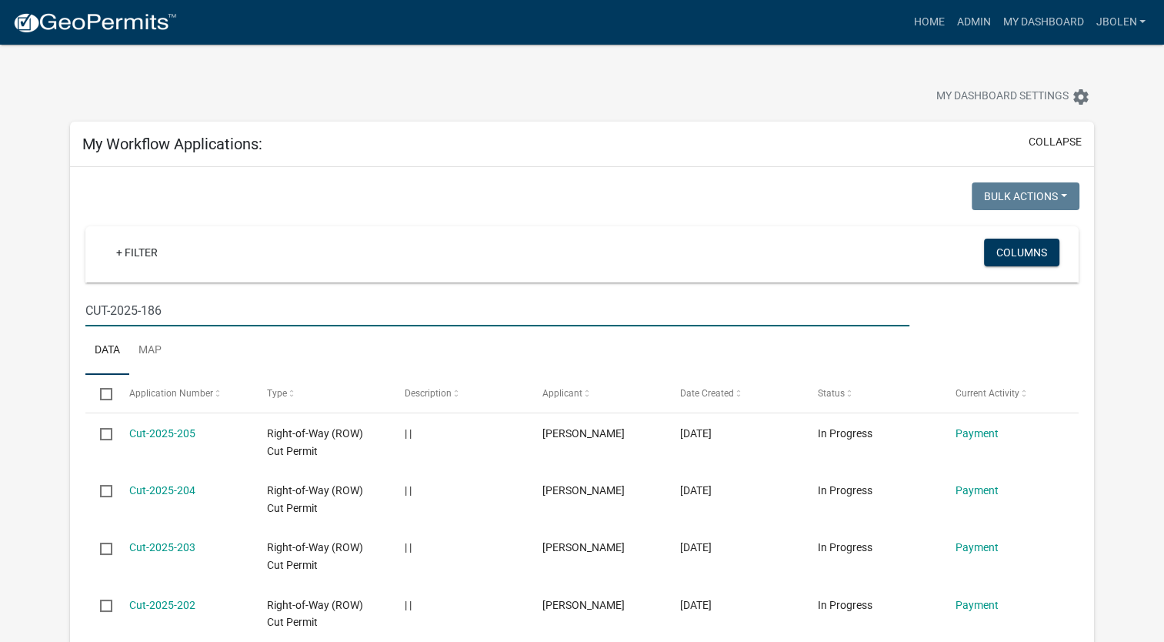
type input "CUT-2025-186"
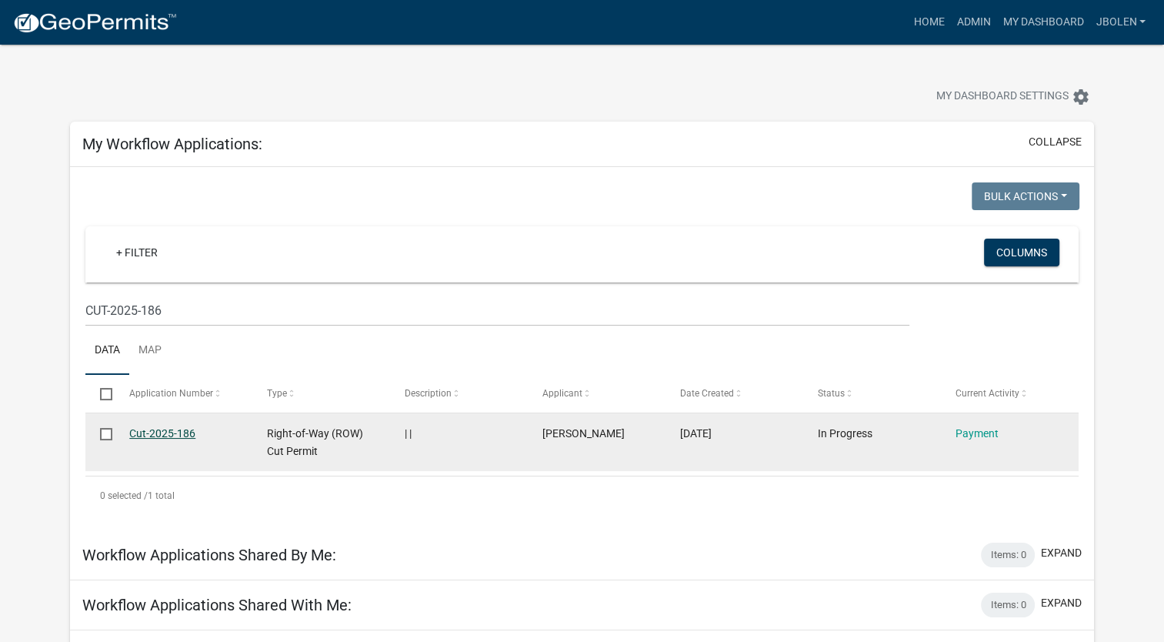
click at [169, 435] on link "Cut-2025-186" at bounding box center [162, 433] width 66 height 12
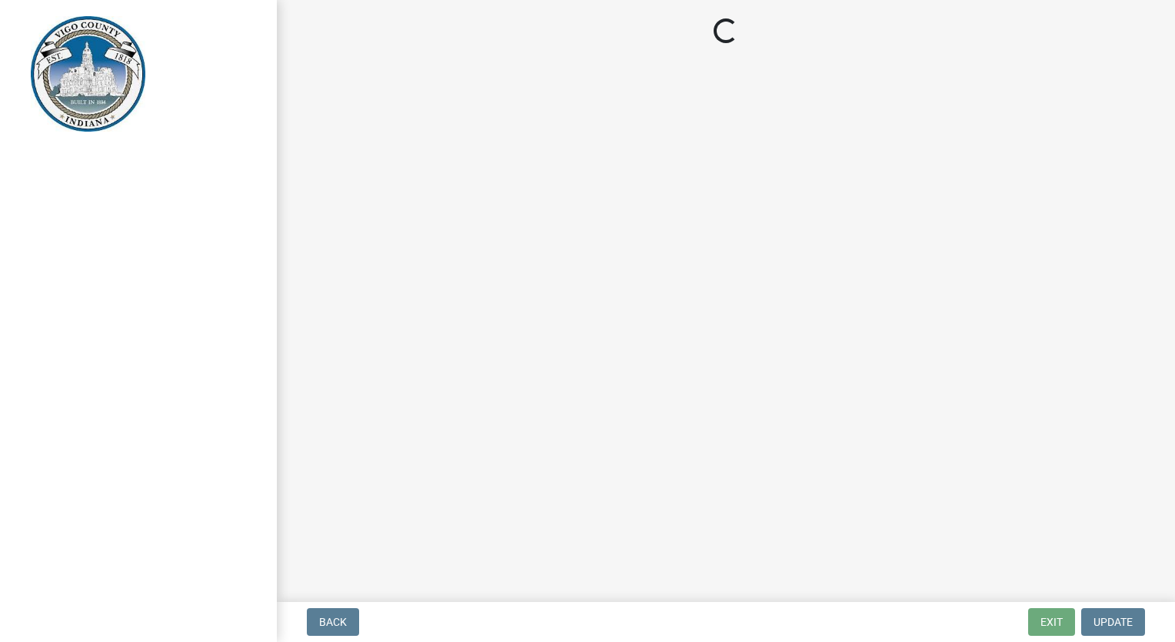
select select "3: 3"
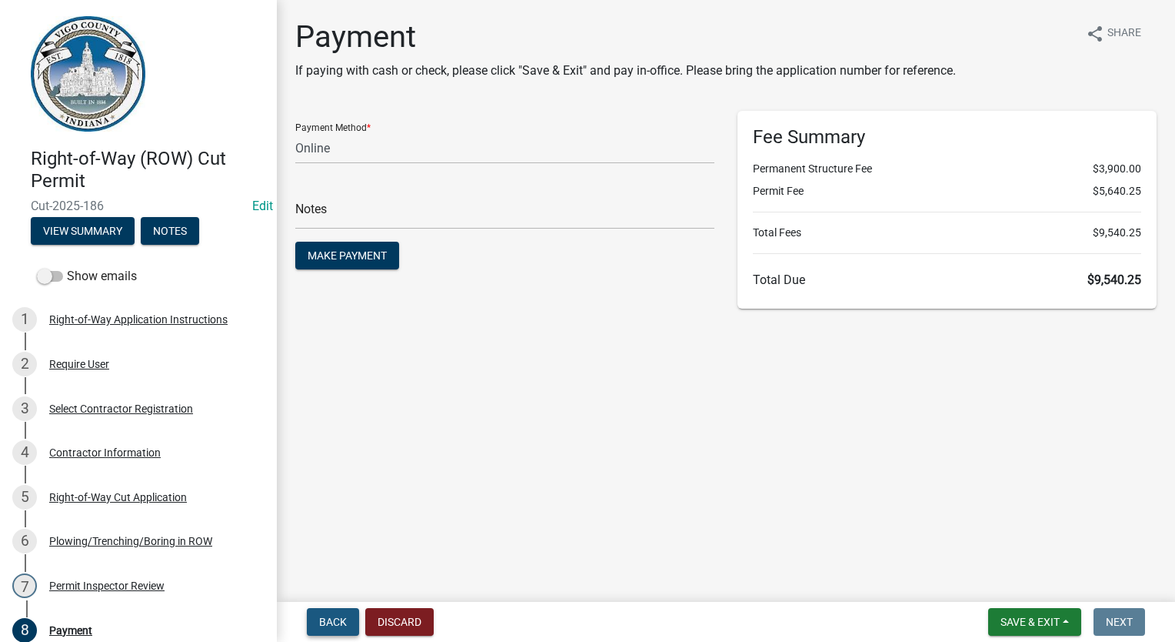
click at [334, 616] on span "Back" at bounding box center [333, 621] width 28 height 12
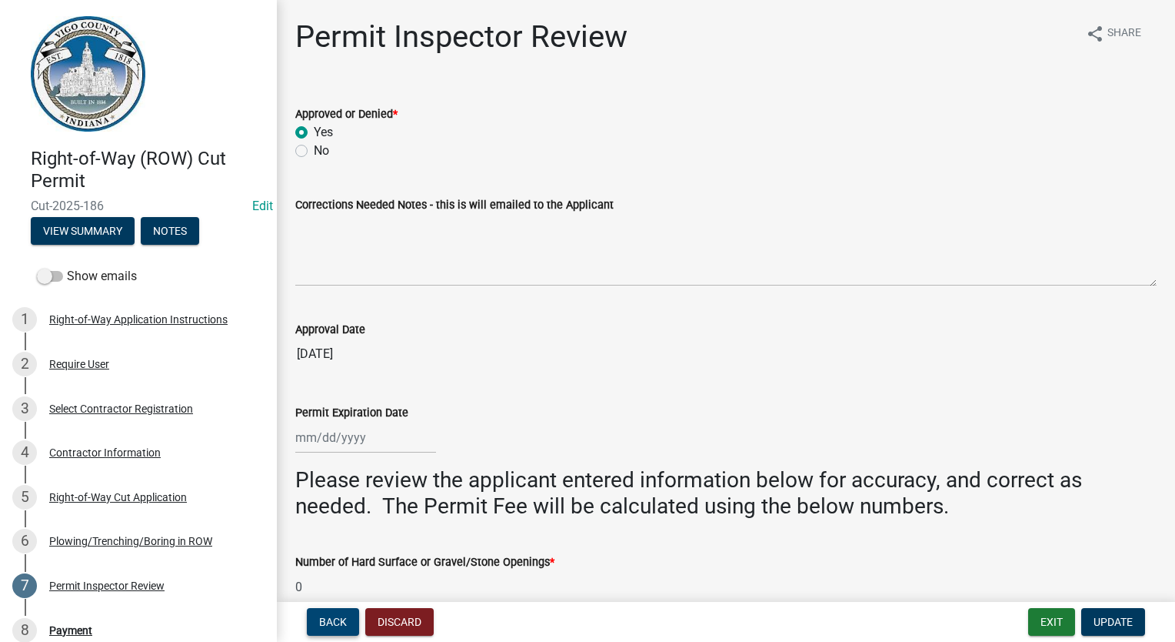
click at [338, 625] on span "Back" at bounding box center [333, 621] width 28 height 12
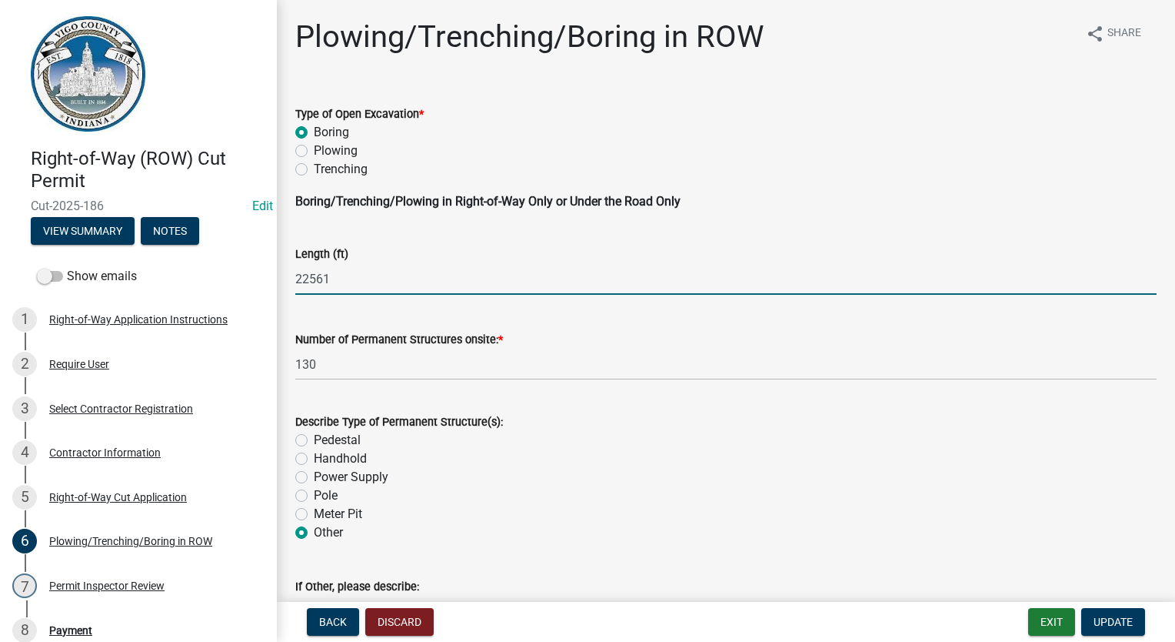
drag, startPoint x: 355, startPoint y: 285, endPoint x: 286, endPoint y: 290, distance: 68.7
click at [286, 290] on div "Length (ft) 22561" at bounding box center [726, 259] width 885 height 72
type input "3163"
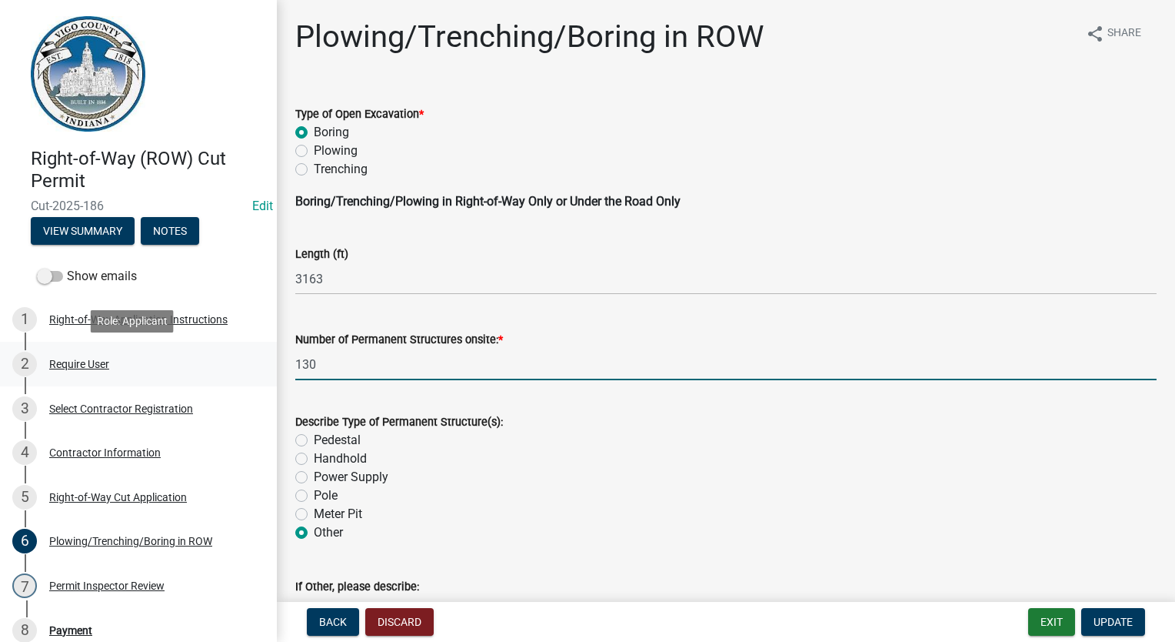
drag, startPoint x: 395, startPoint y: 378, endPoint x: 224, endPoint y: 349, distance: 173.1
click at [224, 349] on div "Right-of-Way (ROW) Cut Permit Cut-2025-186 Edit View Summary Notes Show emails …" at bounding box center [587, 321] width 1175 height 642
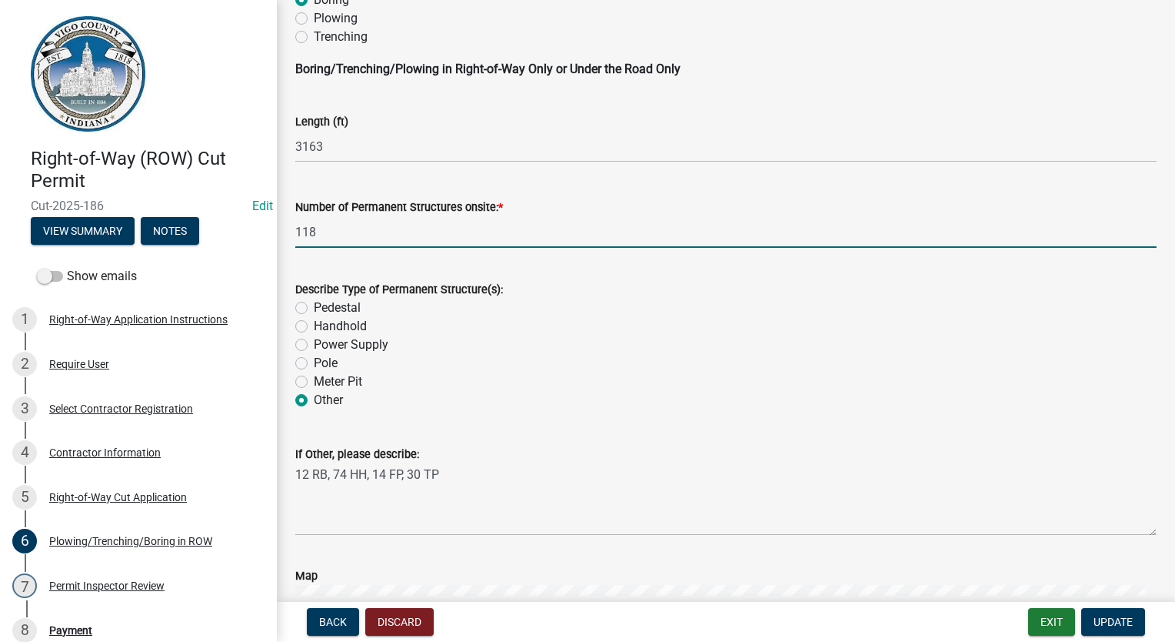
scroll to position [231, 0]
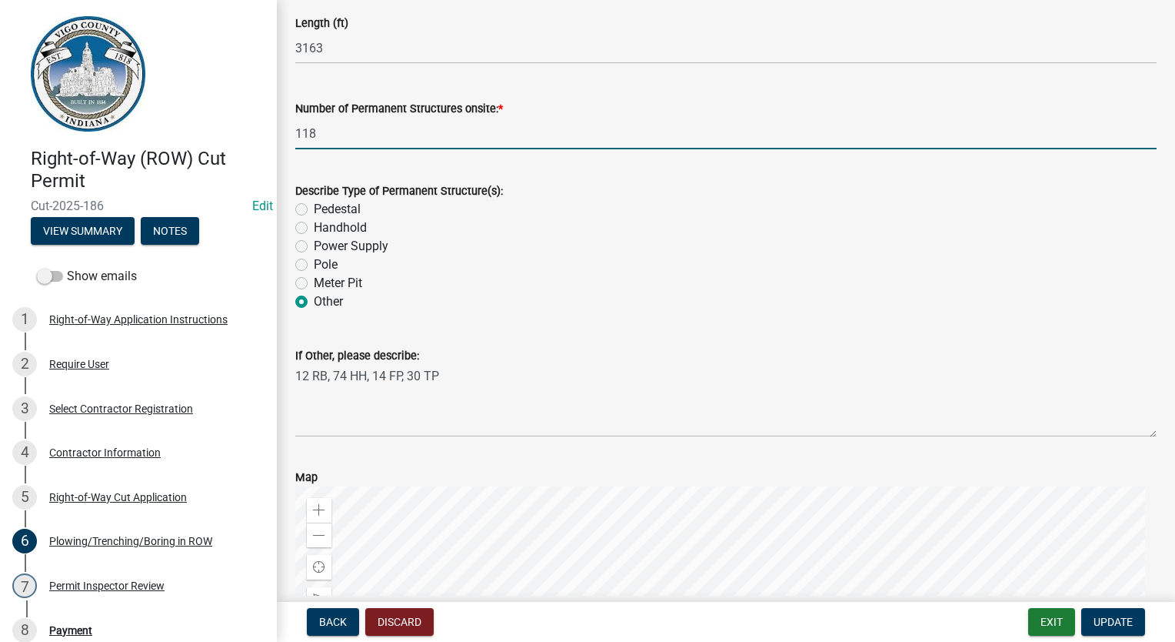
type input "118"
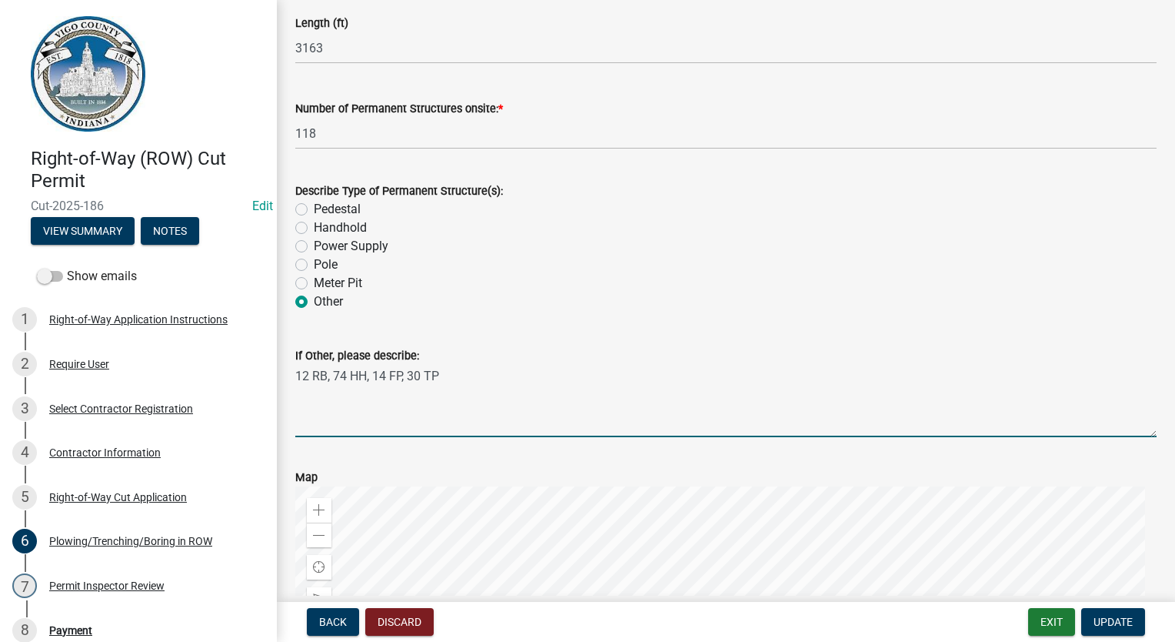
drag, startPoint x: 454, startPoint y: 376, endPoint x: 652, endPoint y: 452, distance: 211.6
click at [652, 452] on wm-data-entity-input-list "Type of Open Excavation * Boring Plowing Trenching Boring/Trenching/Plowing in …" at bounding box center [726, 426] width 862 height 1142
click at [766, 342] on div "If Other, please describe: 12 RB, 74 HH, 14 FP, 30 TP" at bounding box center [726, 381] width 862 height 112
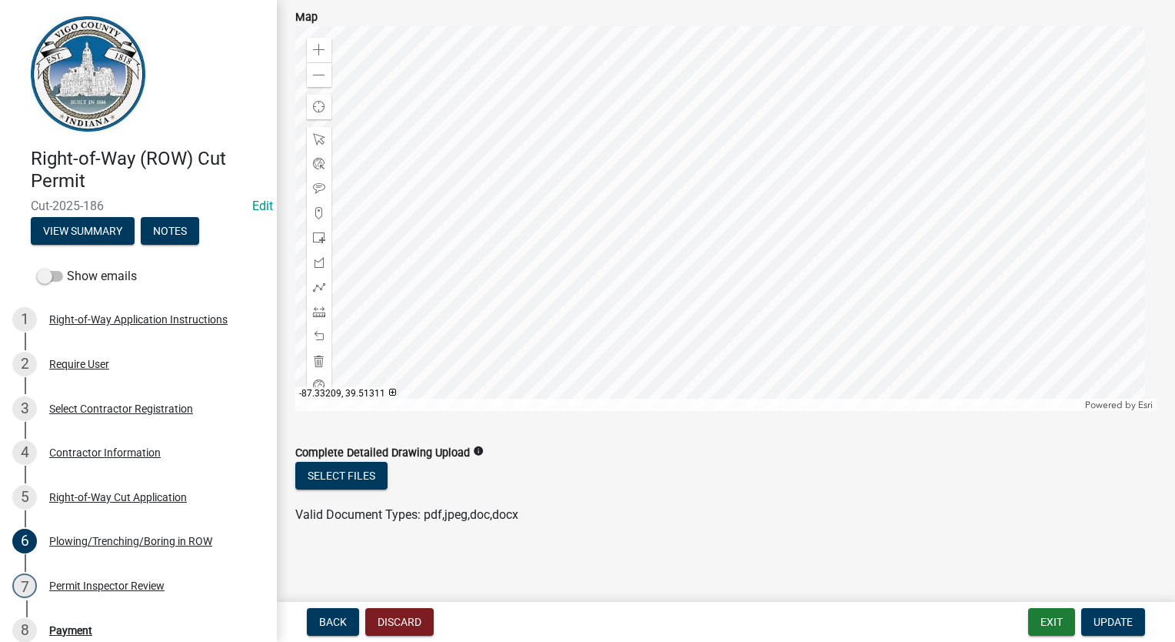
scroll to position [692, 0]
click at [1105, 619] on span "Update" at bounding box center [1113, 621] width 39 height 12
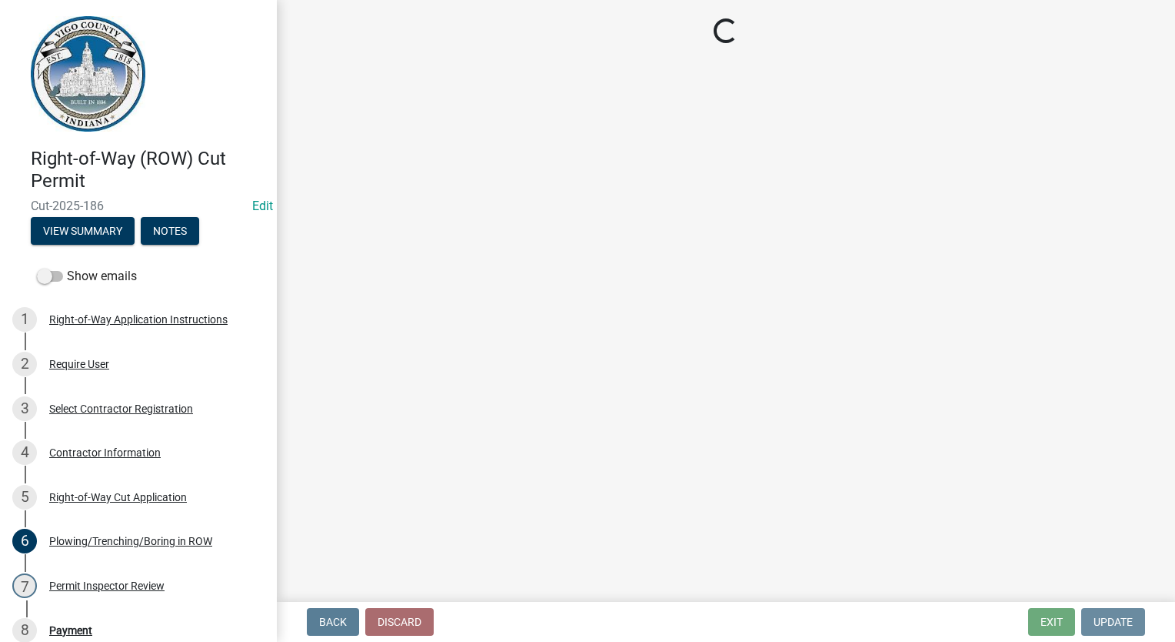
scroll to position [0, 0]
select select "3: 3"
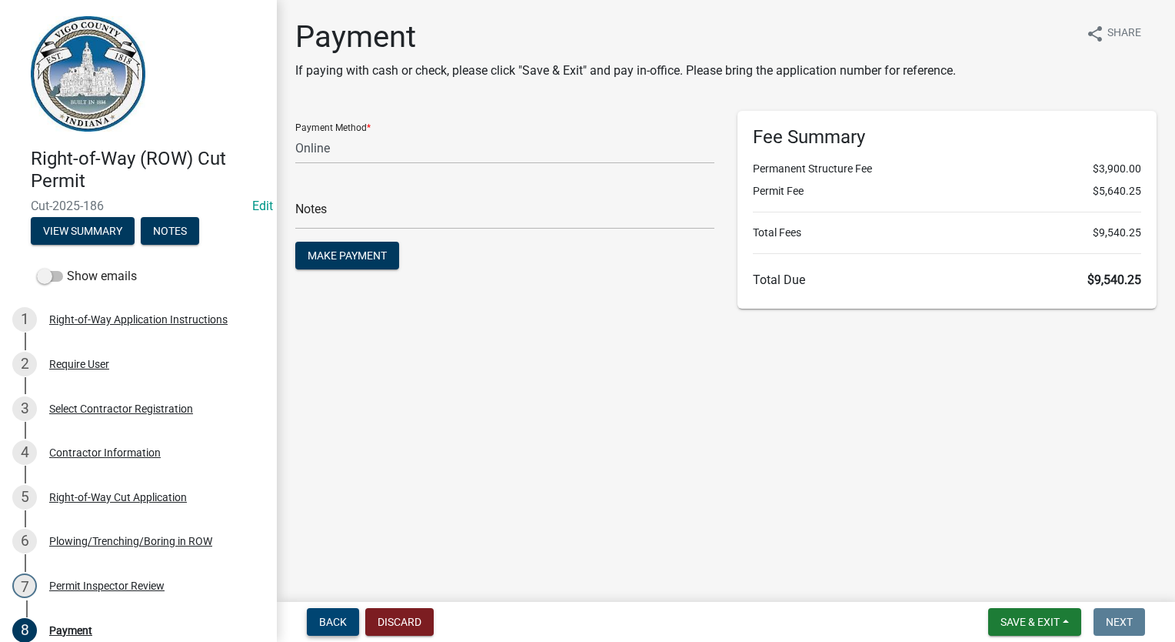
click at [337, 614] on button "Back" at bounding box center [333, 622] width 52 height 28
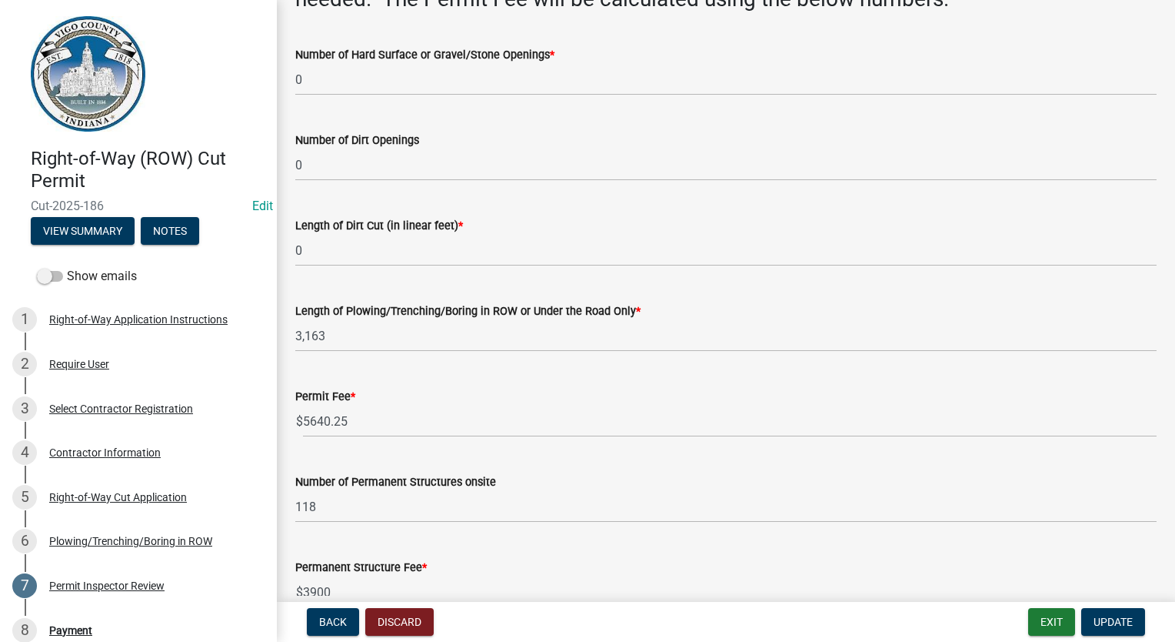
scroll to position [539, 0]
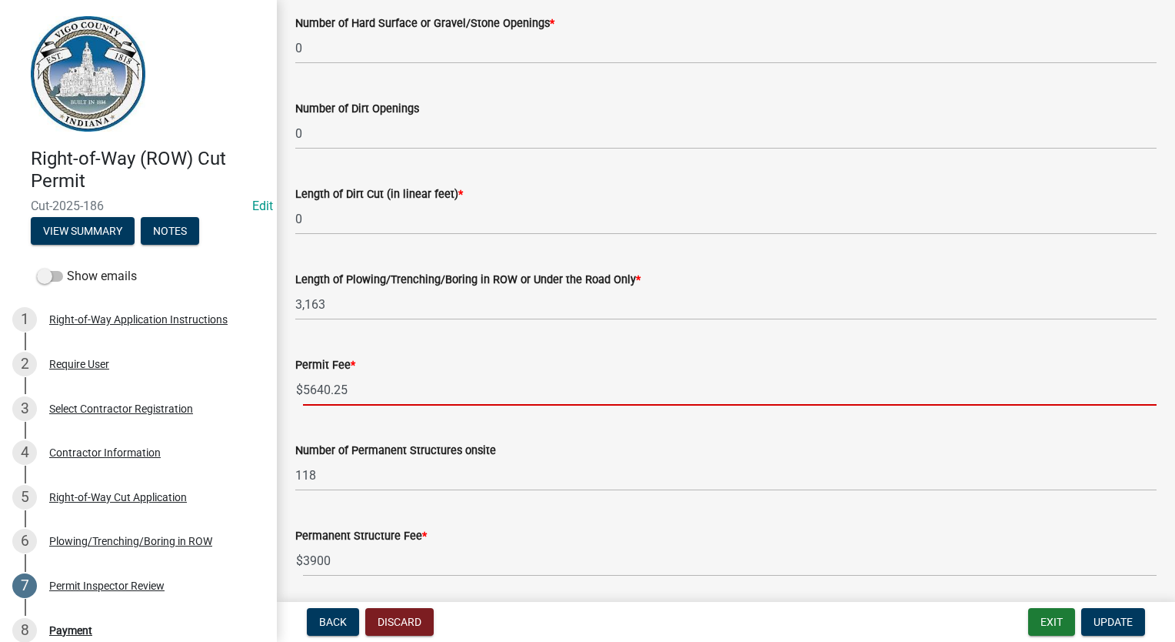
drag, startPoint x: 378, startPoint y: 383, endPoint x: 288, endPoint y: 411, distance: 94.2
click at [288, 411] on div "Permit Inspector Review share Share Approved or Denied * Yes No If denied, plea…" at bounding box center [726, 104] width 885 height 1249
type input "1150.75"
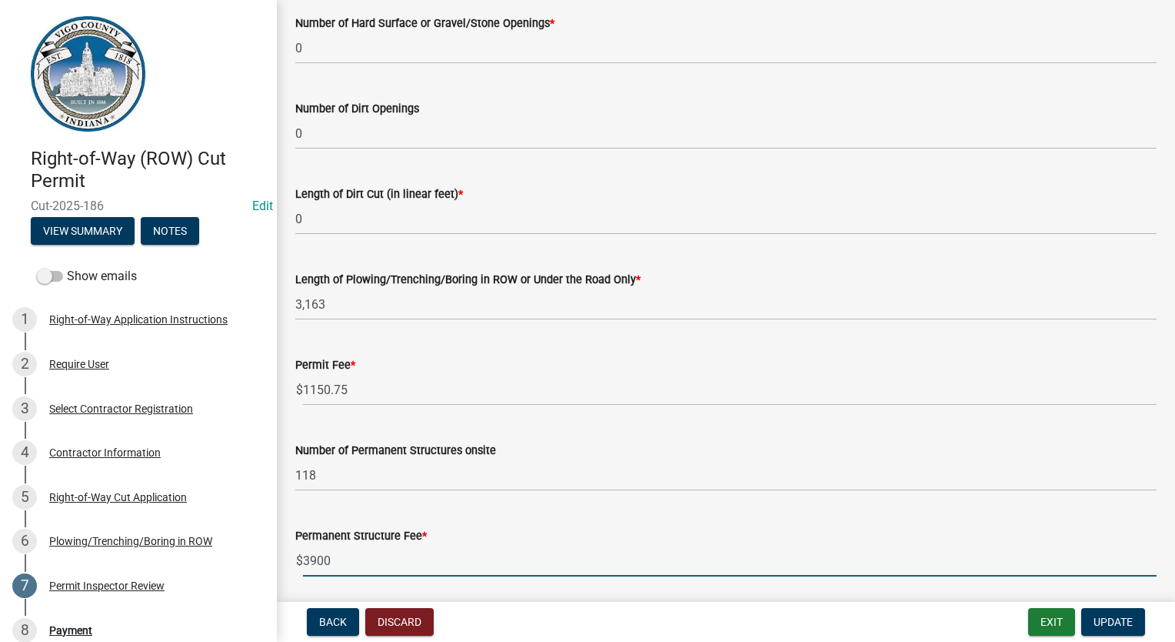
click at [380, 557] on input "3900" at bounding box center [730, 561] width 854 height 32
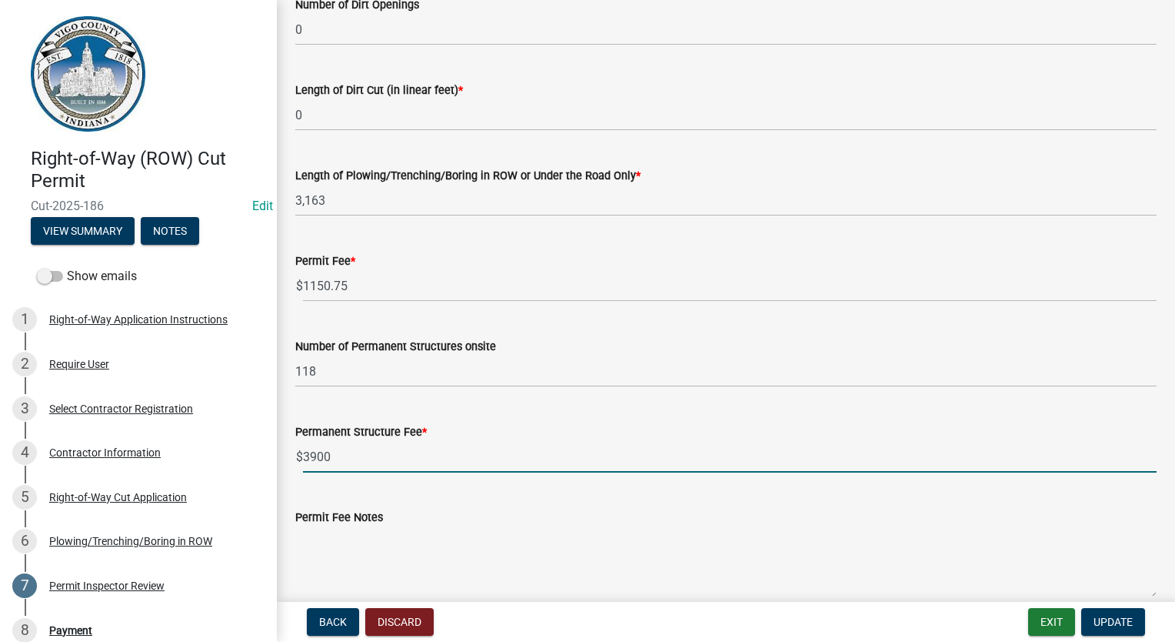
scroll to position [692, 0]
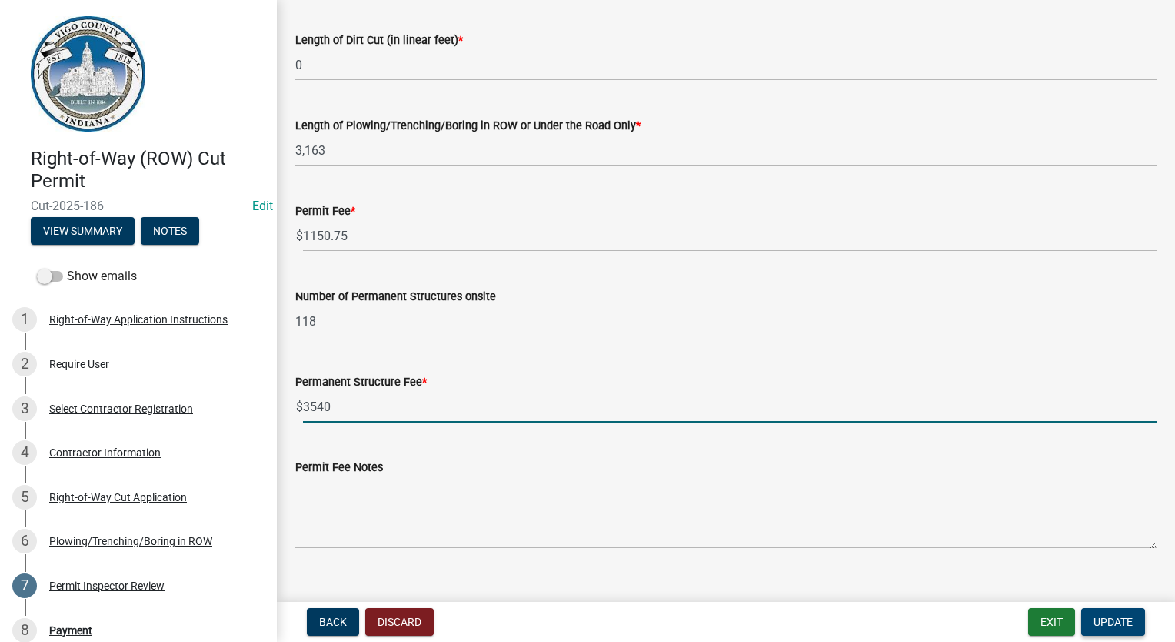
type input "3540"
click at [1105, 619] on span "Update" at bounding box center [1113, 621] width 39 height 12
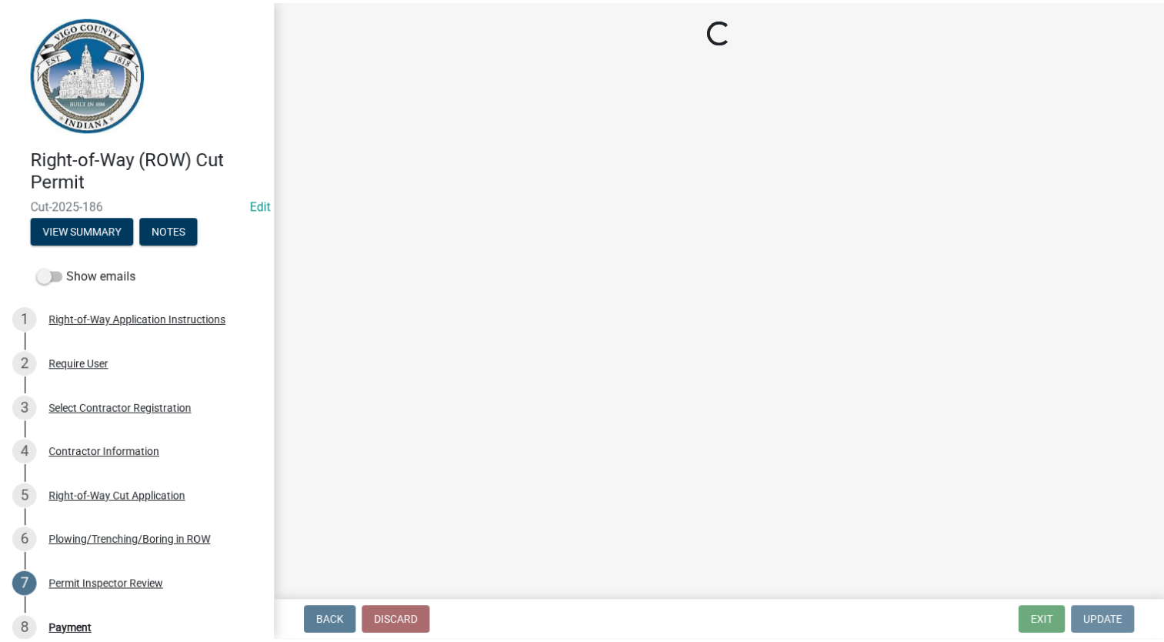
scroll to position [0, 0]
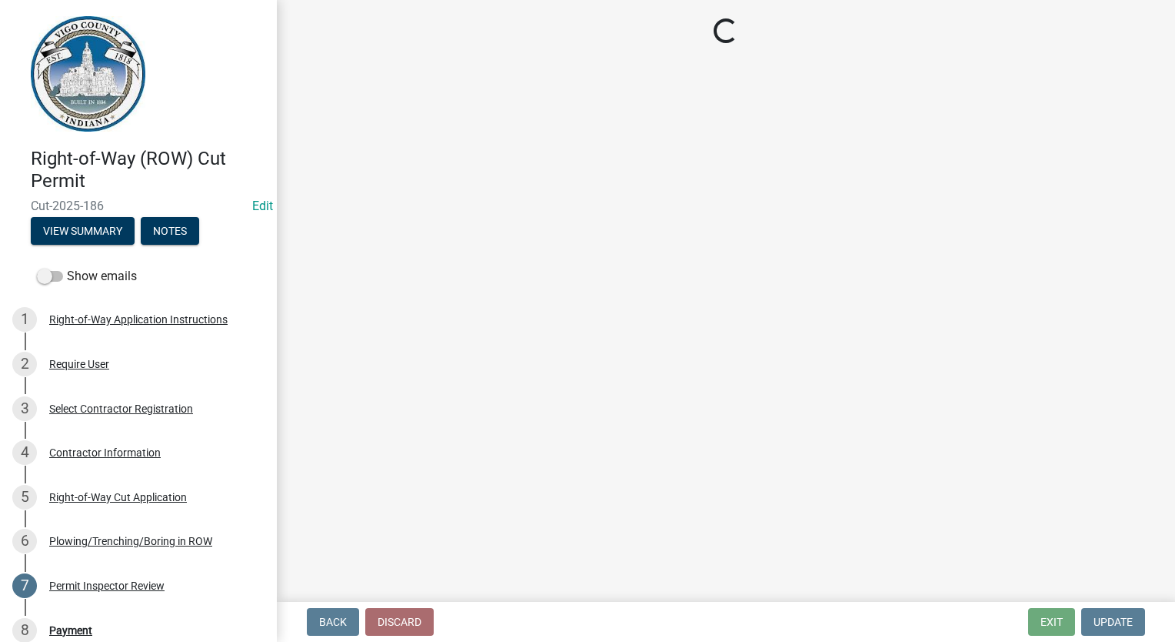
select select "3: 3"
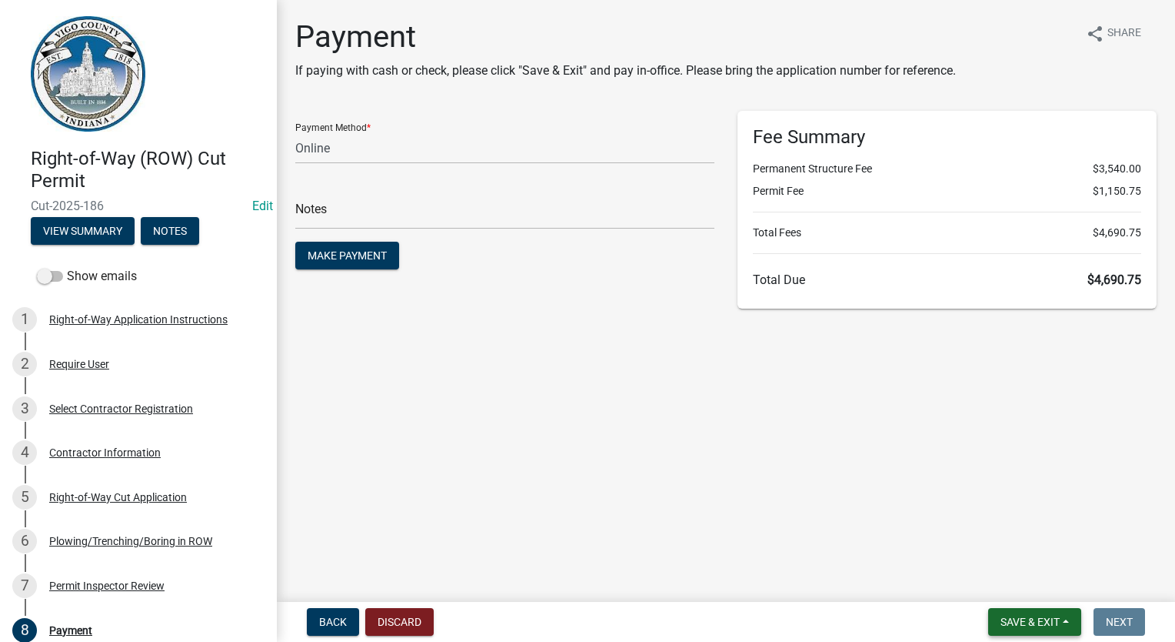
click at [1000, 609] on button "Save & Exit" at bounding box center [1035, 622] width 93 height 28
click at [998, 586] on button "Save & Exit" at bounding box center [1020, 581] width 123 height 37
